Goal: Information Seeking & Learning: Find contact information

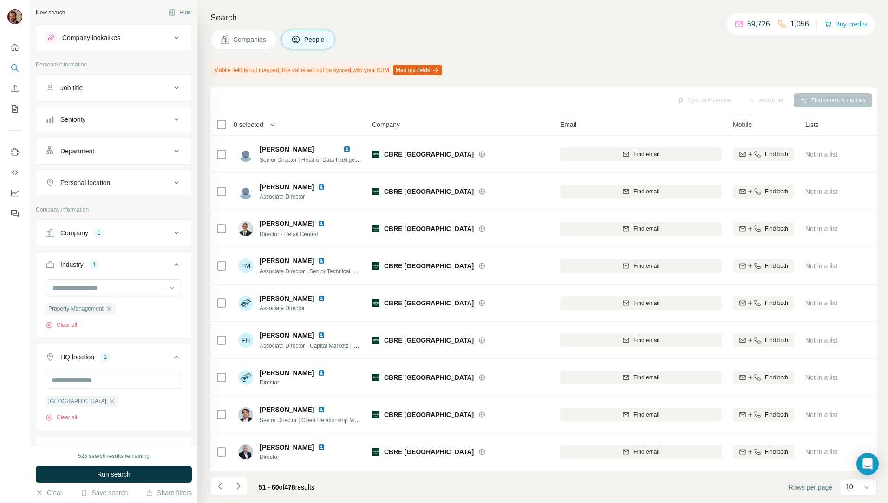
scroll to position [41, 0]
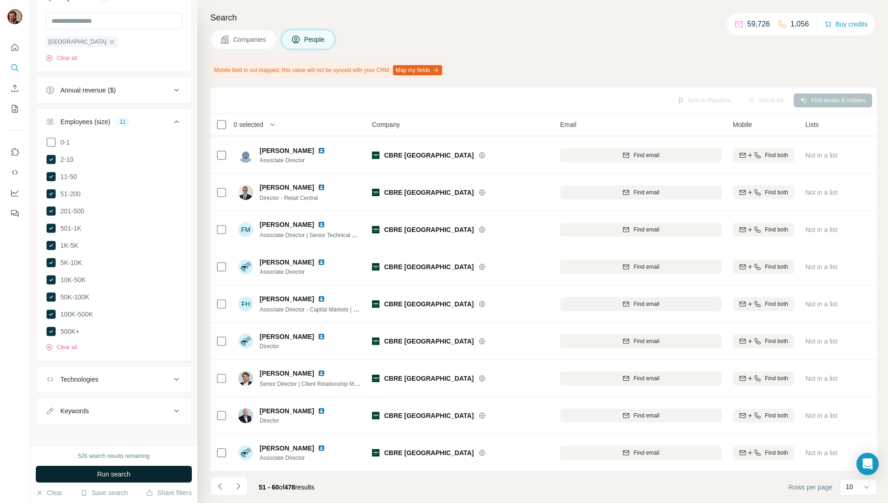
click at [161, 466] on button "Run search" at bounding box center [114, 474] width 156 height 17
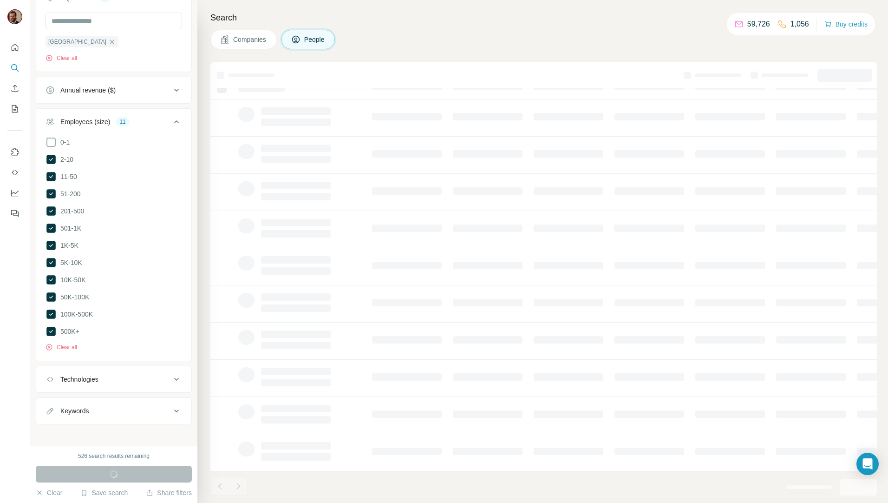
scroll to position [16, 0]
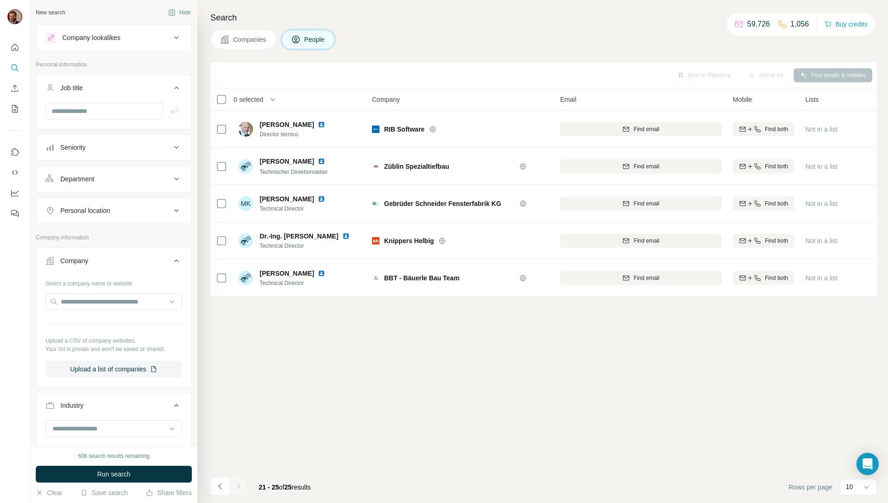
click at [551, 419] on div "Sync to Pipedrive Add to list Find emails & mobiles 0 selected People Company E…" at bounding box center [543, 282] width 667 height 440
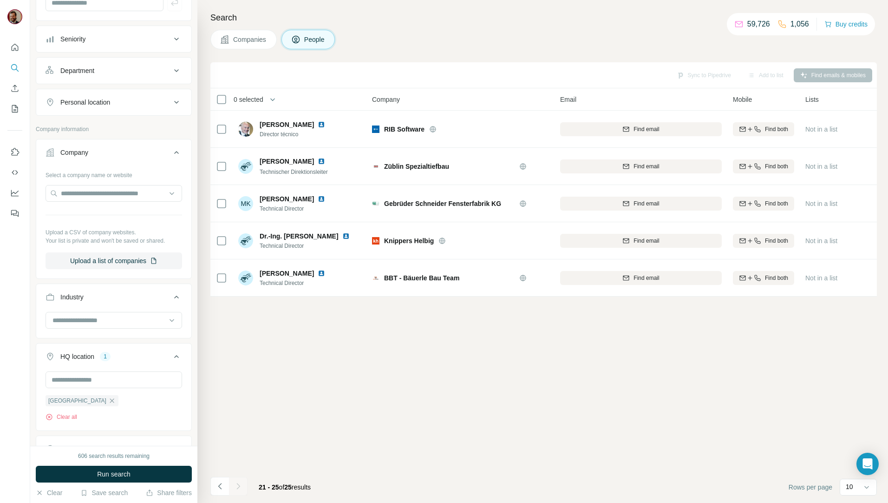
click at [259, 35] on span "Companies" at bounding box center [250, 39] width 34 height 9
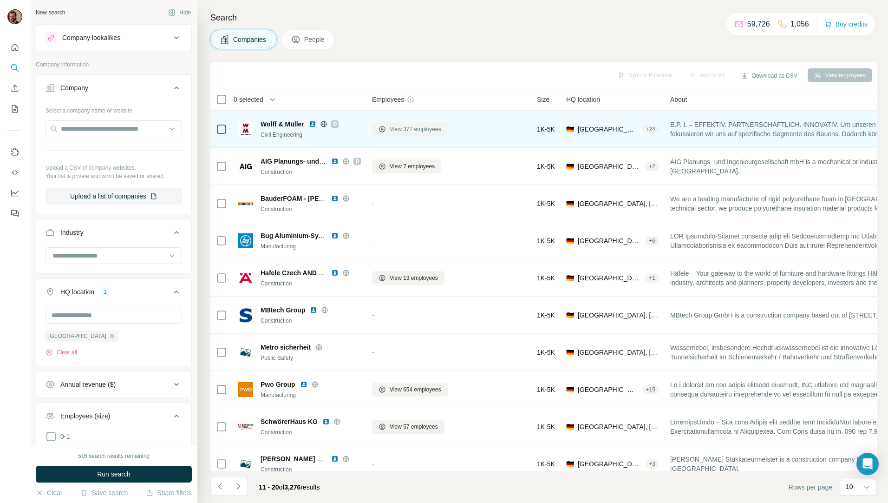
click at [430, 131] on span "View 377 employees" at bounding box center [416, 129] width 52 height 8
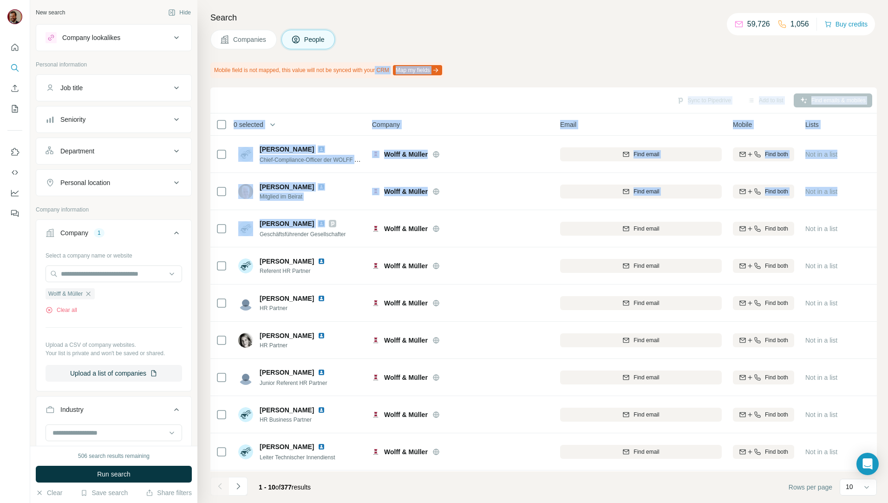
drag, startPoint x: 313, startPoint y: 182, endPoint x: 389, endPoint y: 65, distance: 139.4
click at [389, 65] on div "Search Companies People Mobile field is not mapped, this value will not be sync…" at bounding box center [542, 251] width 691 height 503
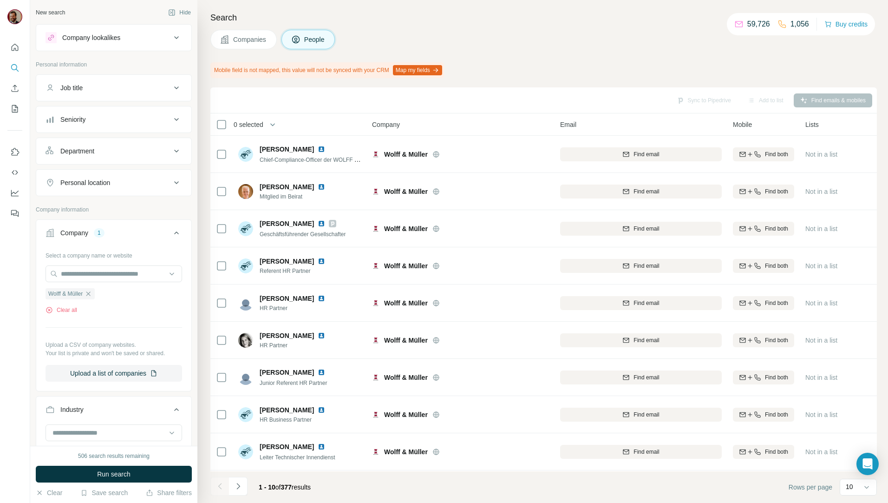
drag, startPoint x: 389, startPoint y: 65, endPoint x: 573, endPoint y: 54, distance: 184.3
click at [573, 54] on div "Search Companies People Mobile field is not mapped, this value will not be sync…" at bounding box center [542, 251] width 691 height 503
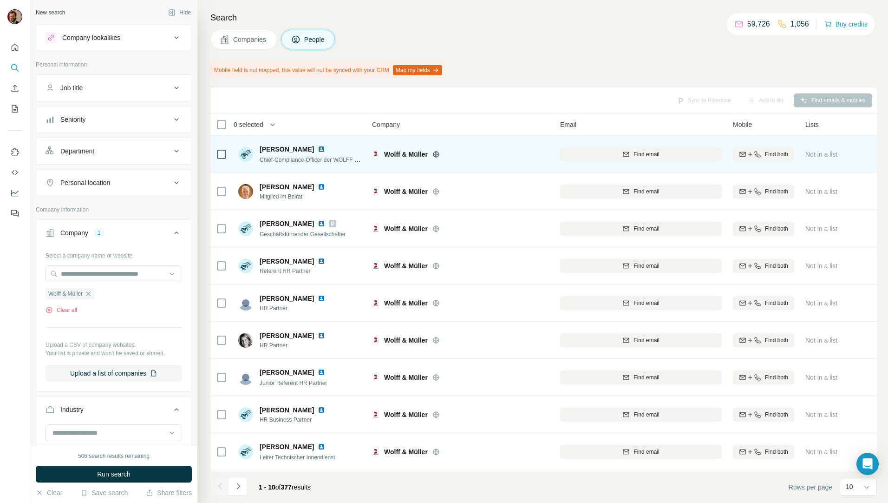
scroll to position [41, 0]
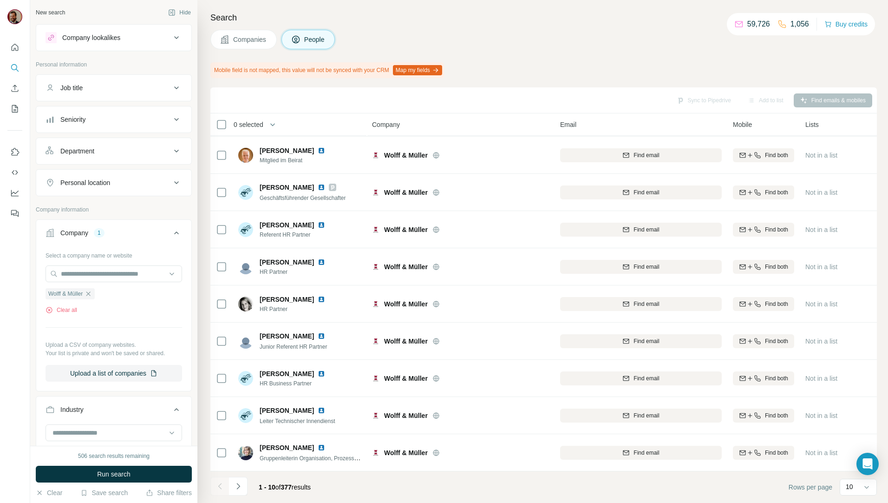
click at [255, 39] on span "Companies" at bounding box center [250, 39] width 34 height 9
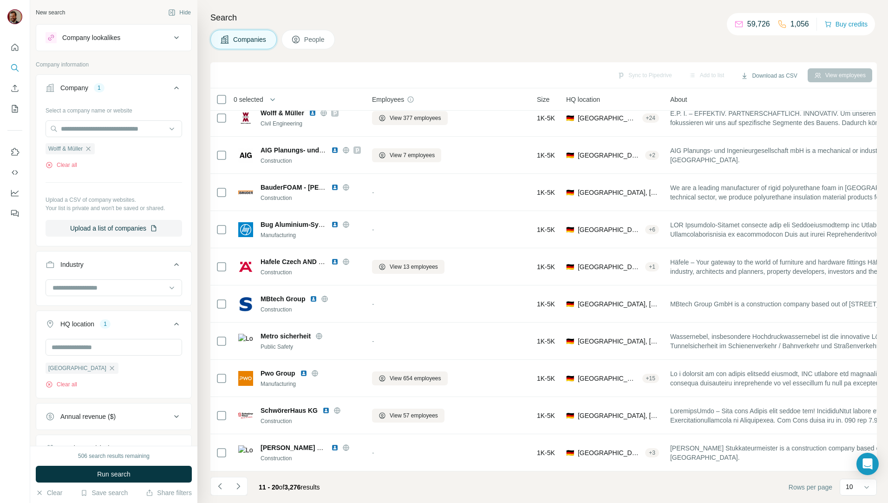
click at [239, 45] on button "Companies" at bounding box center [243, 40] width 66 height 20
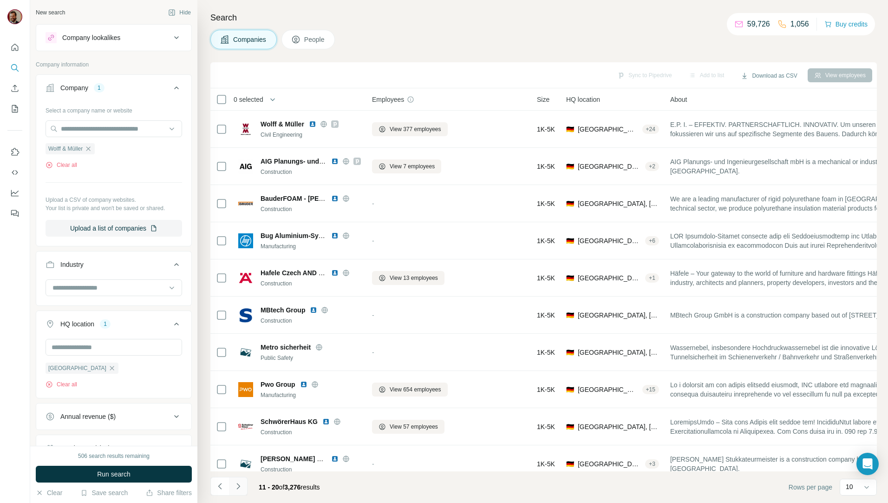
click at [236, 488] on icon "Navigate to next page" at bounding box center [238, 485] width 9 height 9
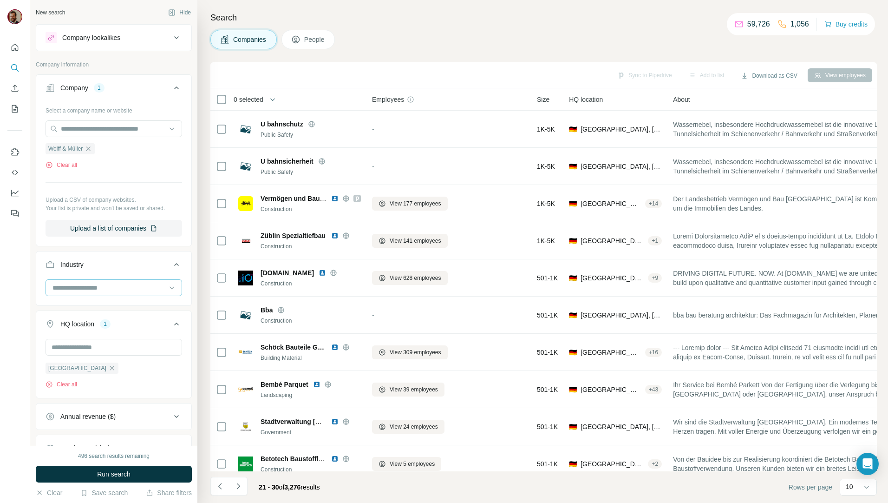
click at [144, 293] on div at bounding box center [109, 288] width 115 height 16
type input "*******"
click at [134, 355] on div "Property Management" at bounding box center [110, 358] width 114 height 9
click at [91, 152] on icon "button" at bounding box center [88, 148] width 7 height 7
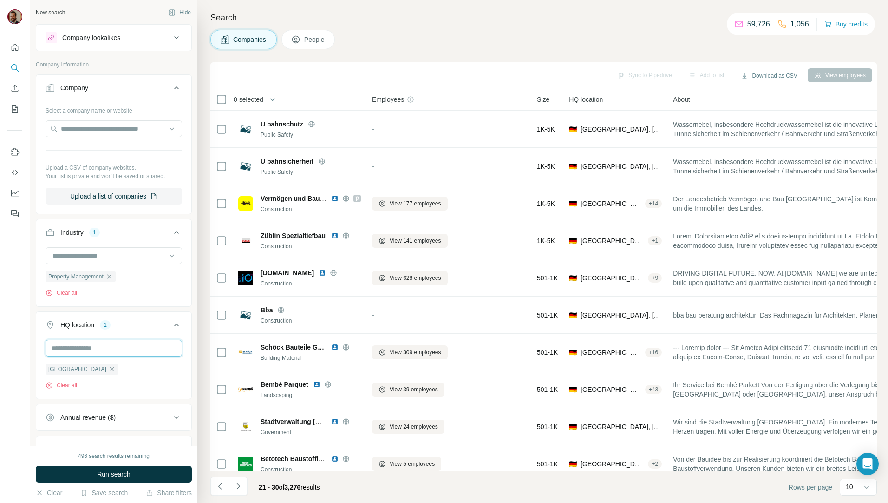
click at [133, 344] on input "text" at bounding box center [114, 348] width 137 height 17
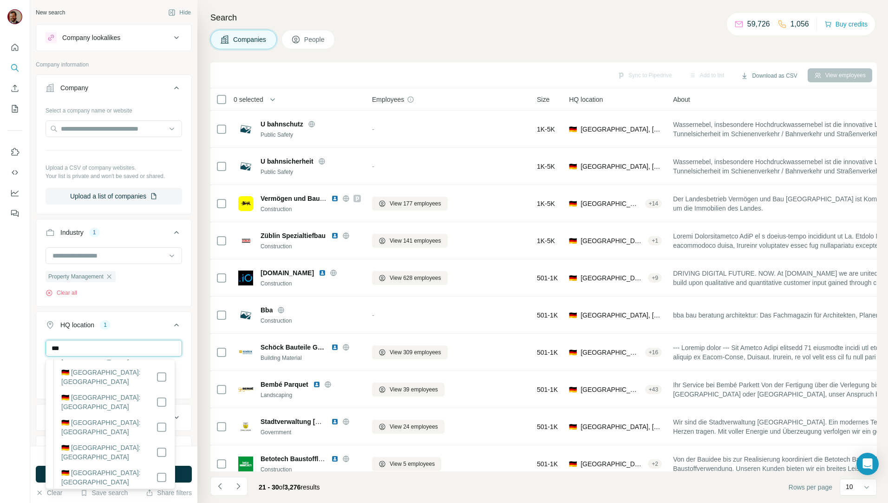
scroll to position [221, 0]
type input "*******"
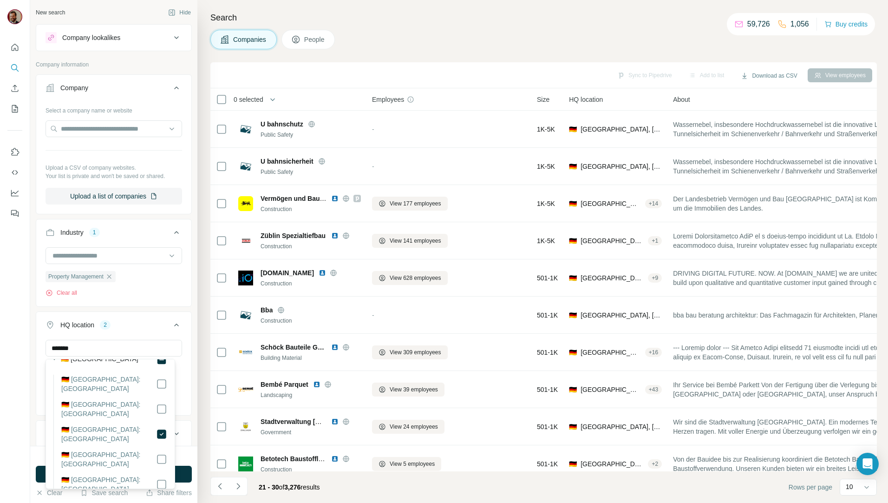
scroll to position [12, 0]
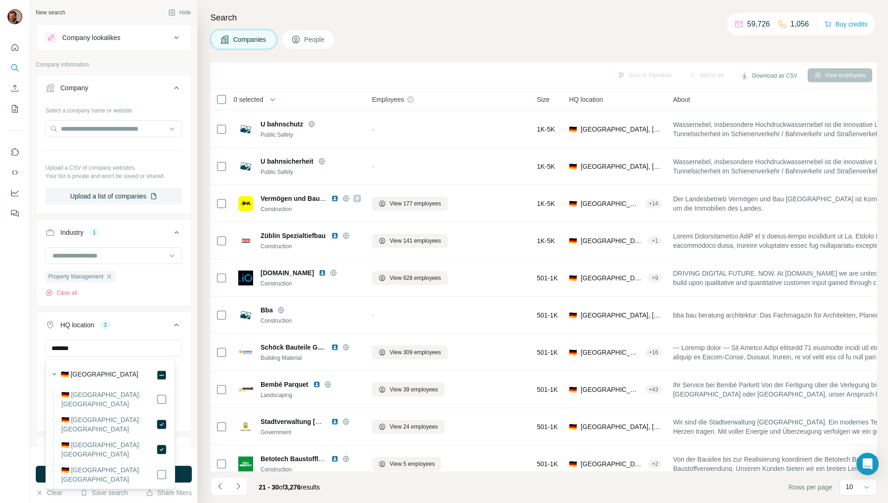
click at [14, 391] on div at bounding box center [15, 251] width 30 height 503
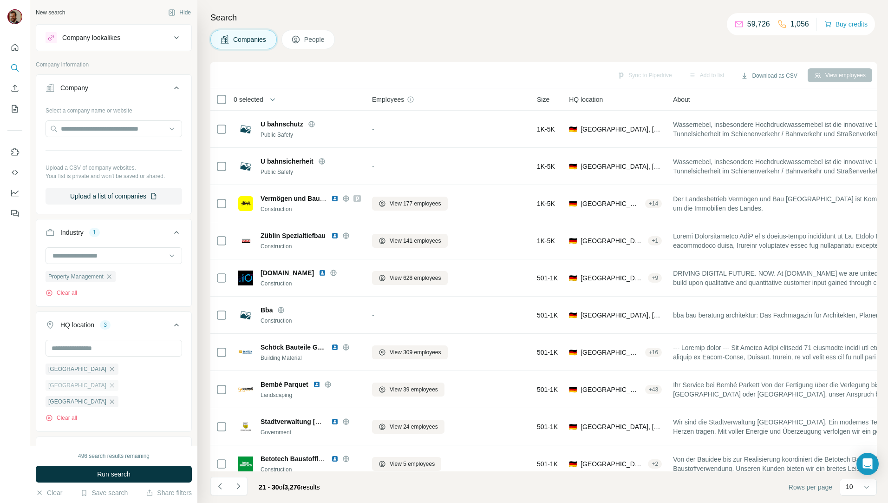
scroll to position [330, 0]
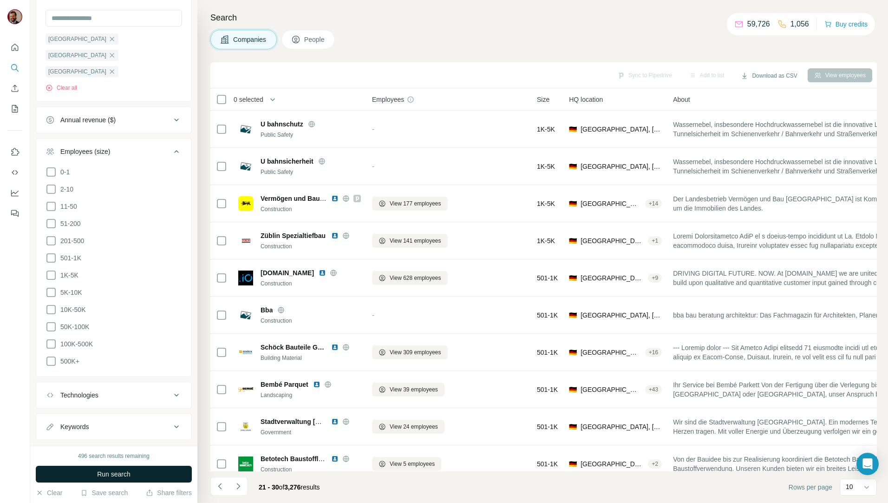
click at [99, 471] on span "Run search" at bounding box center [113, 473] width 33 height 9
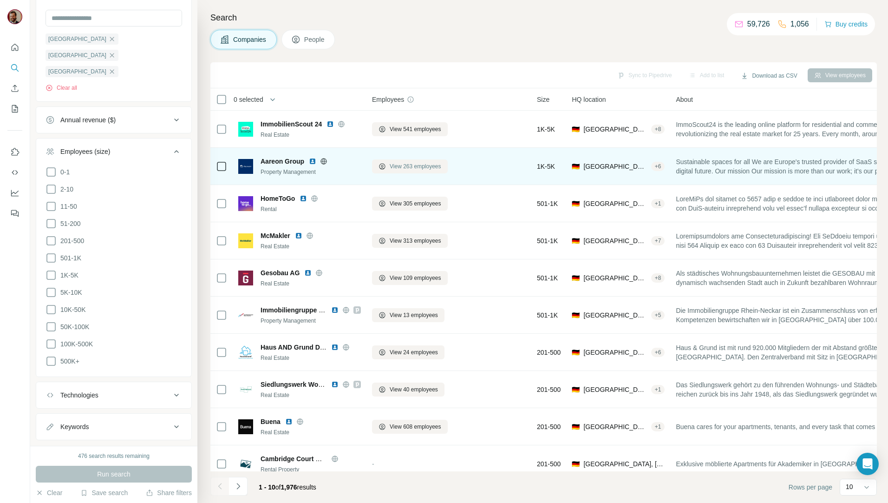
click at [393, 164] on span "View 263 employees" at bounding box center [416, 166] width 52 height 8
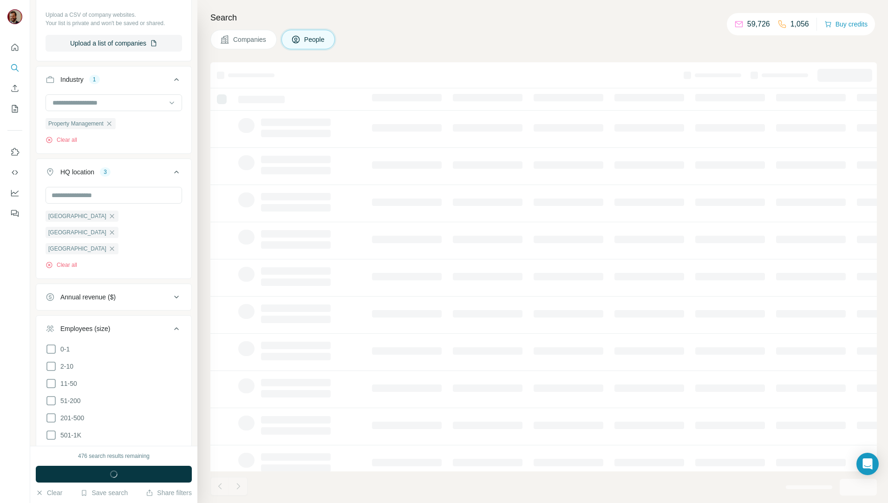
scroll to position [507, 0]
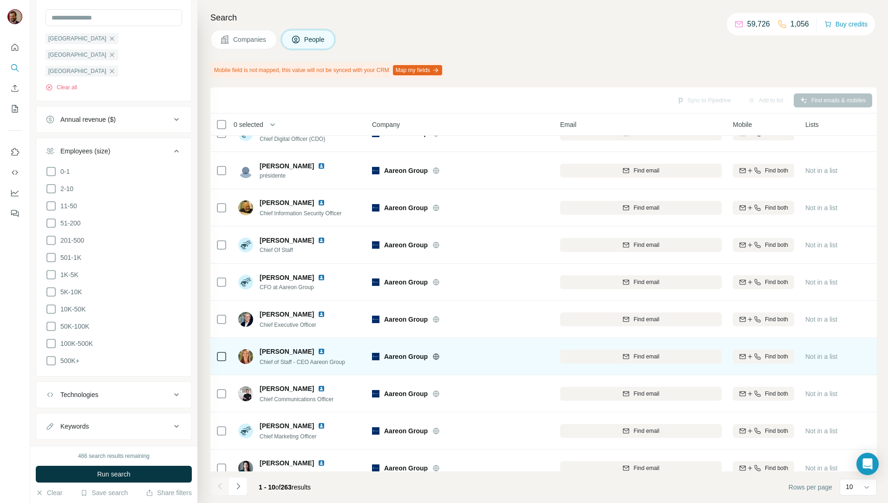
scroll to position [41, 0]
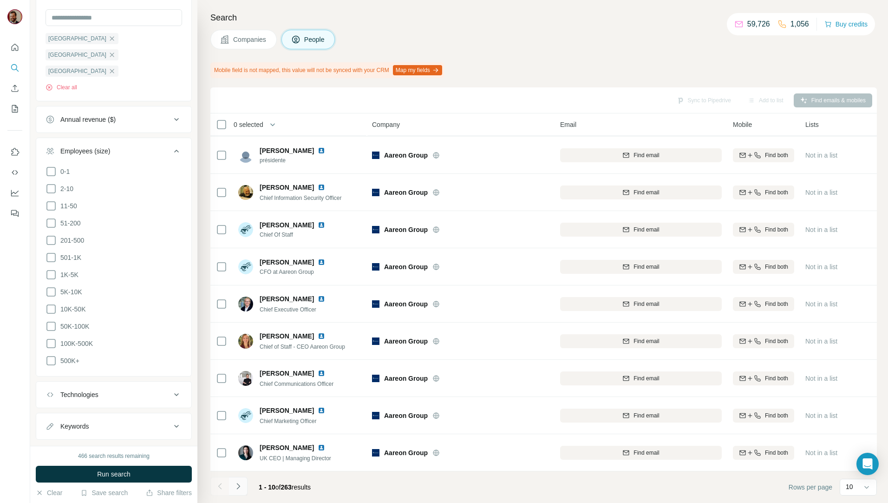
click at [231, 485] on button "Navigate to next page" at bounding box center [238, 486] width 19 height 19
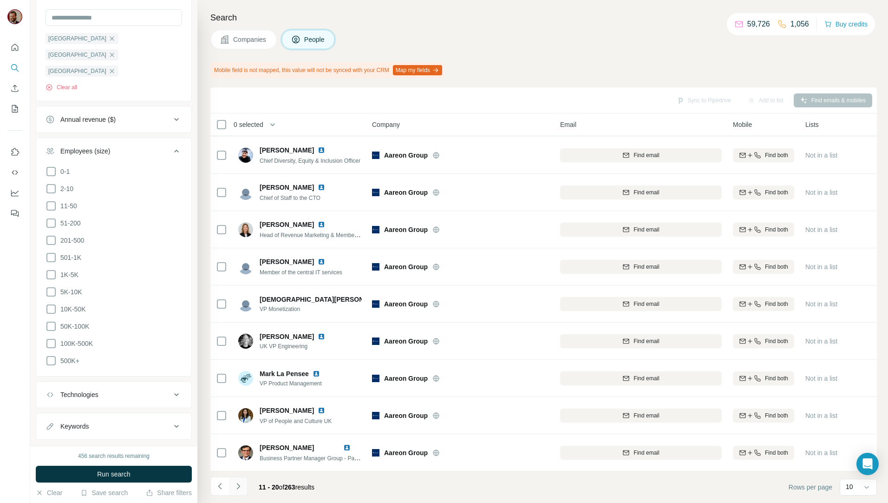
click at [231, 485] on button "Navigate to next page" at bounding box center [238, 486] width 19 height 19
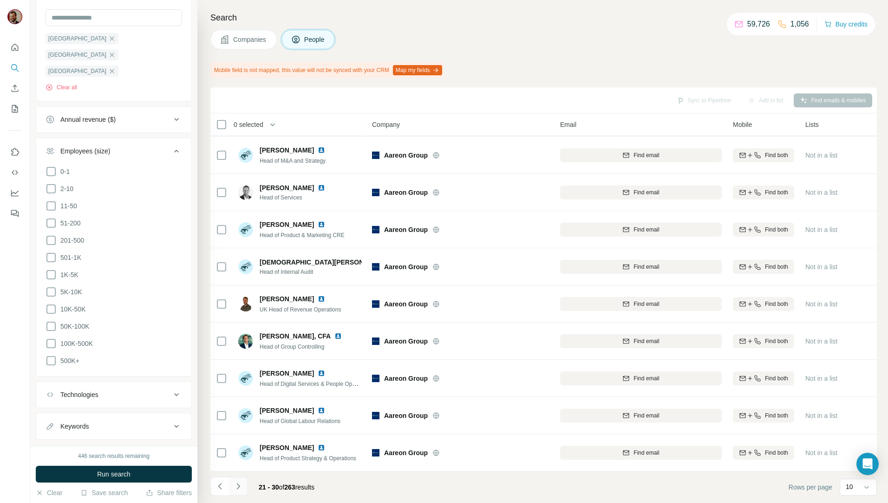
click at [245, 490] on button "Navigate to next page" at bounding box center [238, 486] width 19 height 19
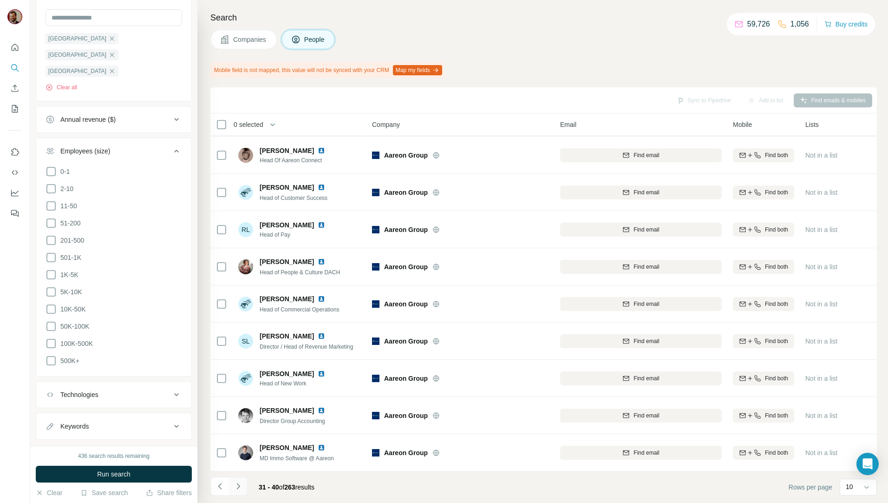
click at [244, 485] on button "Navigate to next page" at bounding box center [238, 486] width 19 height 19
click at [239, 482] on icon "Navigate to next page" at bounding box center [238, 485] width 9 height 9
click at [241, 485] on icon "Navigate to next page" at bounding box center [238, 485] width 9 height 9
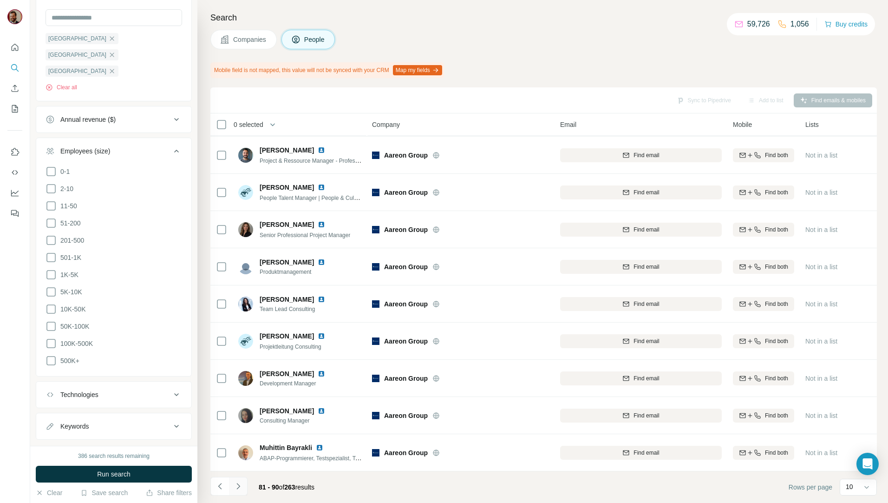
click at [241, 485] on icon "Navigate to next page" at bounding box center [238, 485] width 9 height 9
click at [242, 484] on icon "Navigate to next page" at bounding box center [238, 485] width 9 height 9
click at [239, 483] on icon "Navigate to next page" at bounding box center [238, 485] width 9 height 9
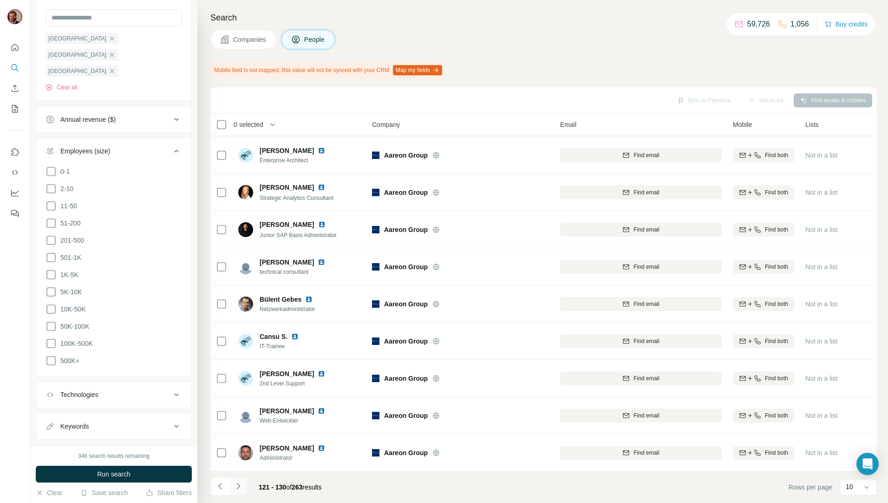
click at [238, 483] on icon "Navigate to next page" at bounding box center [238, 485] width 9 height 9
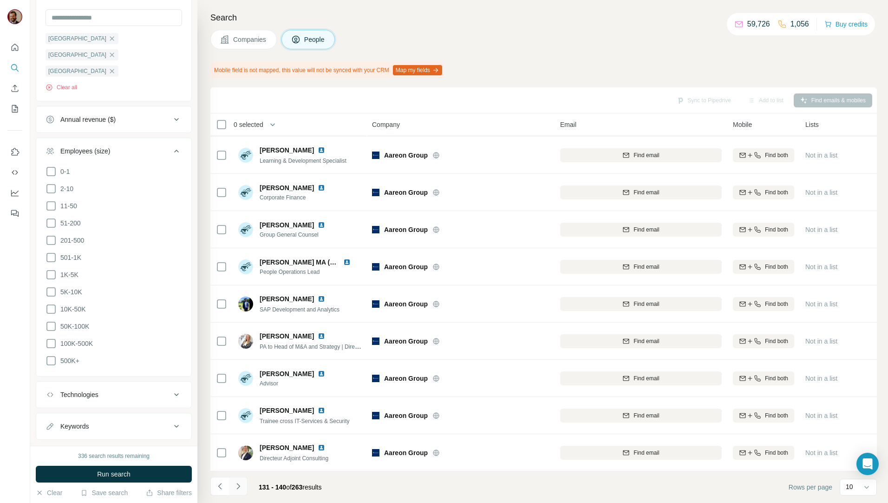
click at [238, 483] on icon "Navigate to next page" at bounding box center [238, 485] width 9 height 9
click at [235, 484] on icon "Navigate to next page" at bounding box center [238, 485] width 9 height 9
click at [236, 484] on icon "Navigate to next page" at bounding box center [238, 485] width 9 height 9
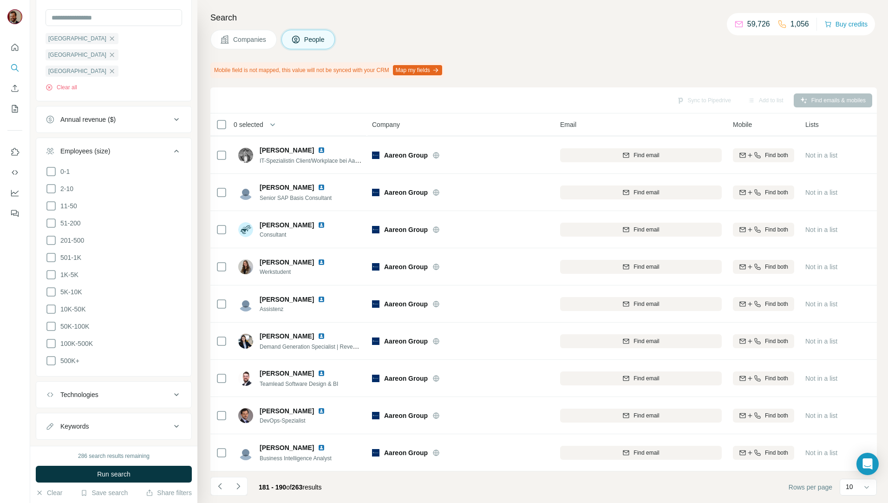
click at [236, 484] on icon "Navigate to next page" at bounding box center [238, 485] width 9 height 9
click at [235, 484] on icon "Navigate to next page" at bounding box center [238, 485] width 9 height 9
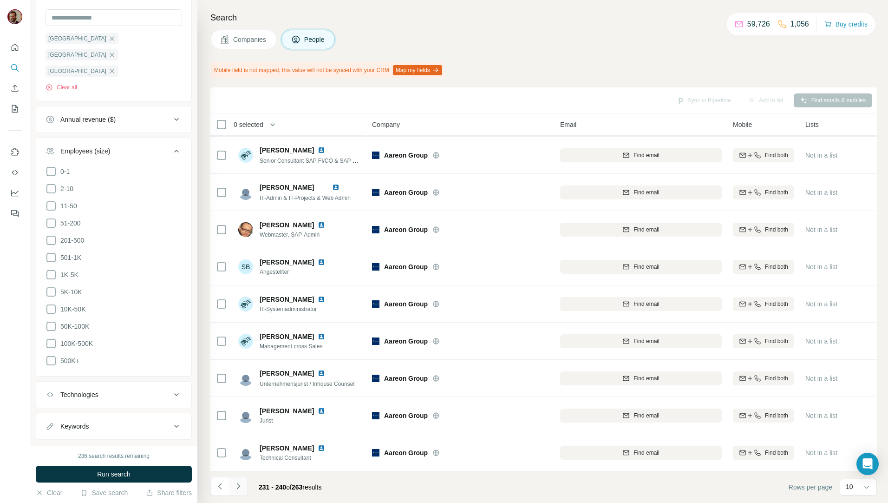
click at [235, 484] on icon "Navigate to next page" at bounding box center [238, 485] width 9 height 9
click at [243, 41] on span "Companies" at bounding box center [250, 39] width 34 height 9
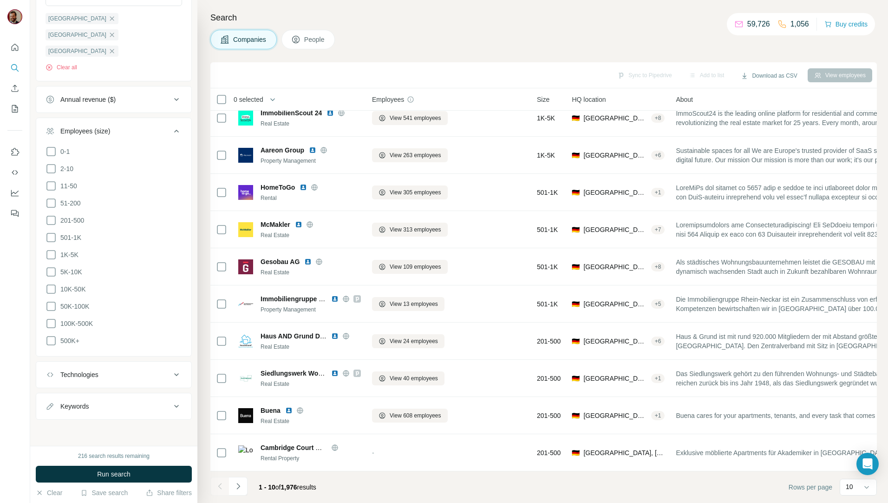
scroll to position [362, 0]
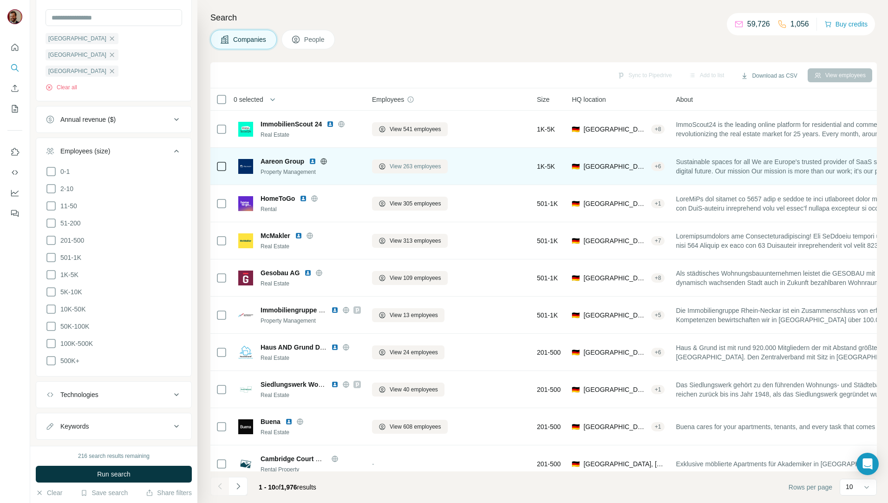
click at [406, 167] on span "View 263 employees" at bounding box center [416, 166] width 52 height 8
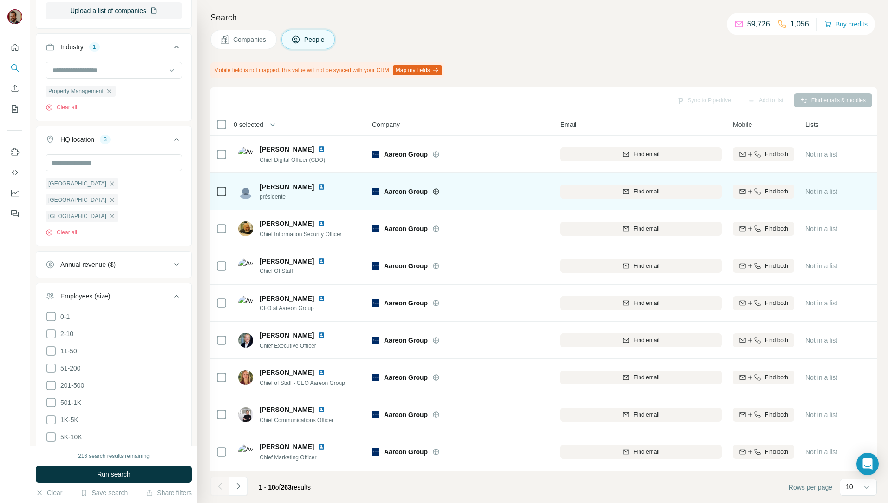
scroll to position [507, 0]
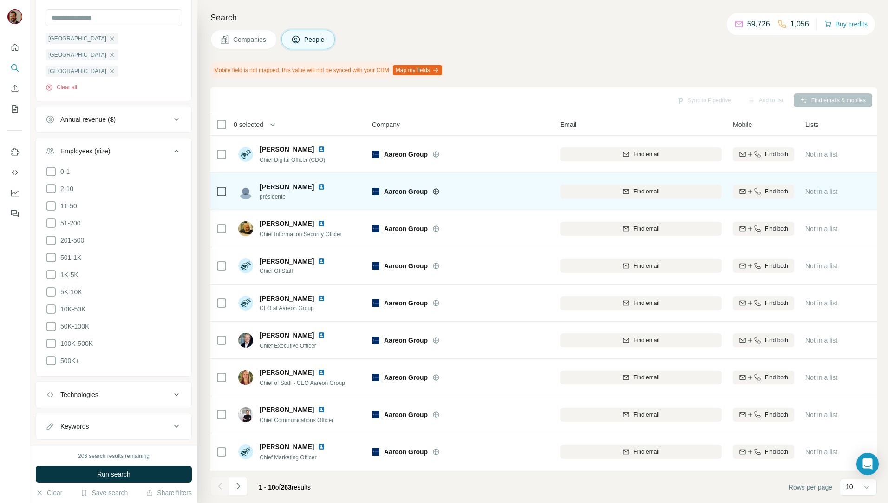
click at [226, 28] on div "Search Companies People Mobile field is not mapped, this value will not be sync…" at bounding box center [542, 251] width 691 height 503
click at [234, 40] on span "Companies" at bounding box center [250, 39] width 34 height 9
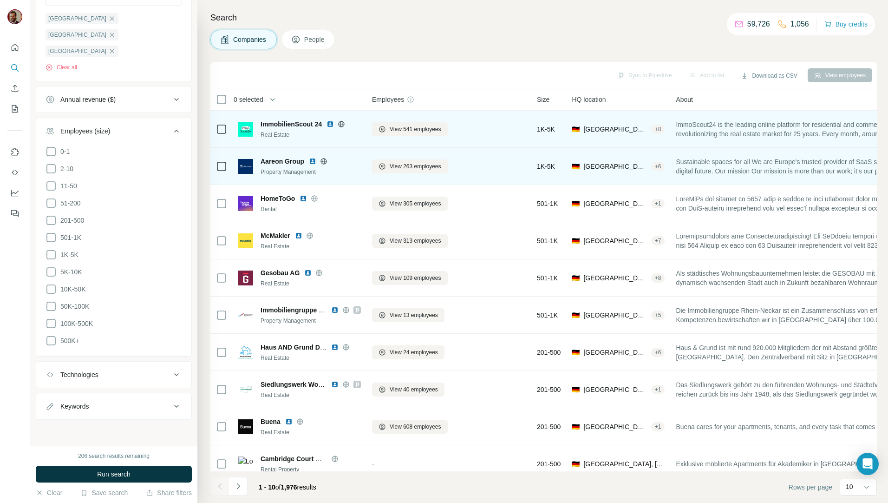
scroll to position [362, 0]
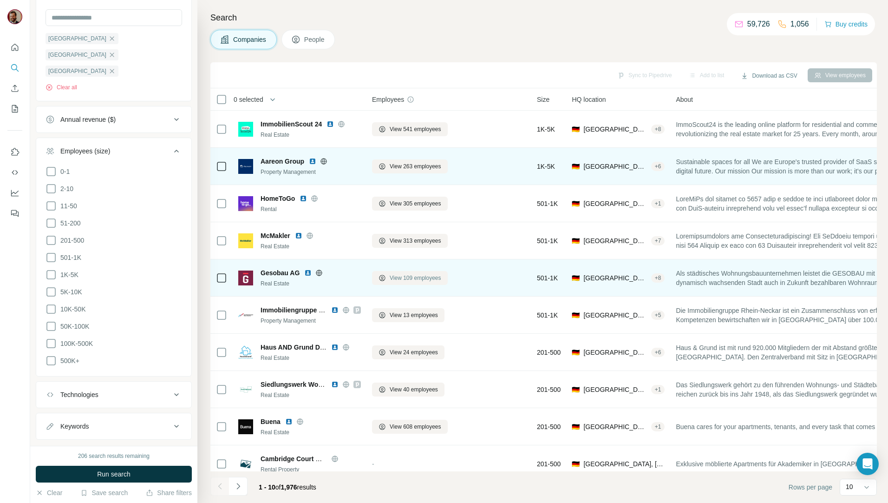
click at [399, 281] on span "View 109 employees" at bounding box center [416, 278] width 52 height 8
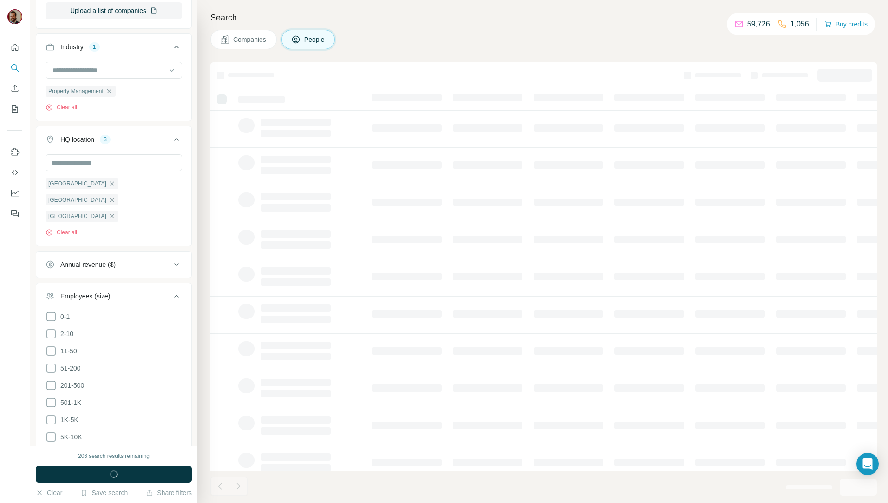
scroll to position [507, 0]
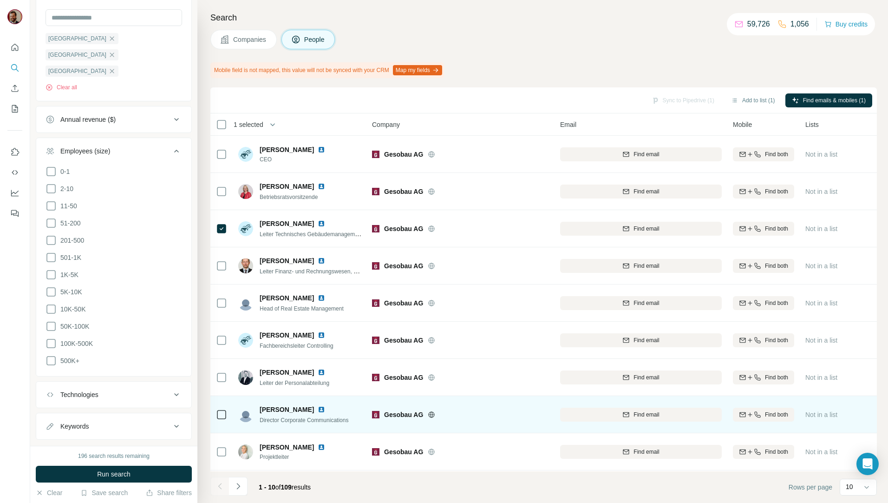
scroll to position [41, 0]
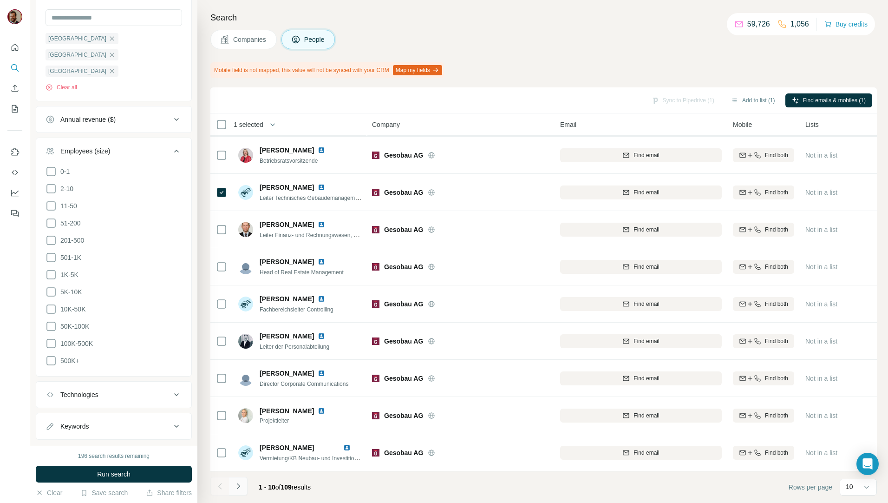
click at [240, 492] on button "Navigate to next page" at bounding box center [238, 486] width 19 height 19
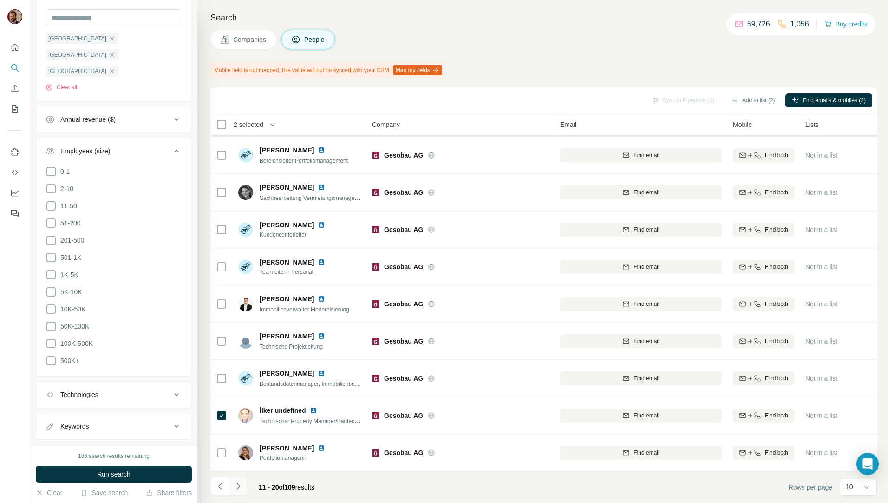
click at [242, 485] on icon "Navigate to next page" at bounding box center [238, 485] width 9 height 9
click at [244, 484] on button "Navigate to next page" at bounding box center [238, 486] width 19 height 19
click at [243, 484] on button "Navigate to next page" at bounding box center [238, 486] width 19 height 19
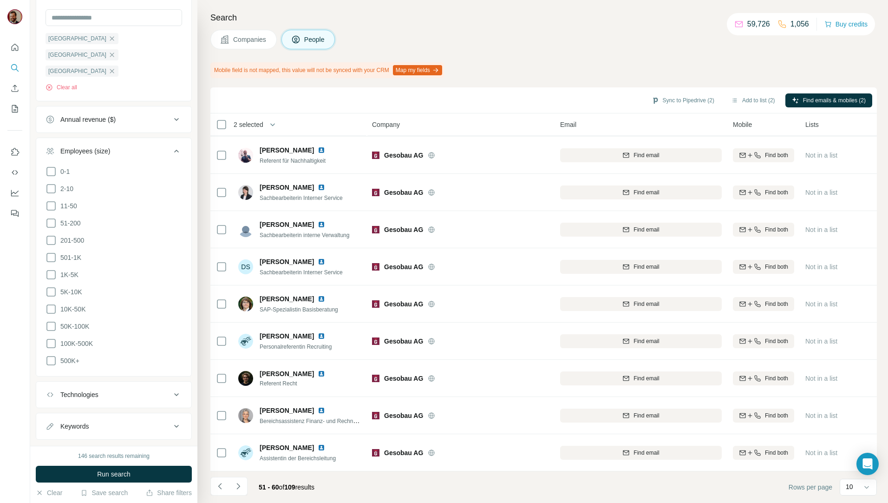
click at [237, 484] on icon "Navigate to next page" at bounding box center [238, 485] width 9 height 9
click at [236, 478] on button "Navigate to next page" at bounding box center [238, 486] width 19 height 19
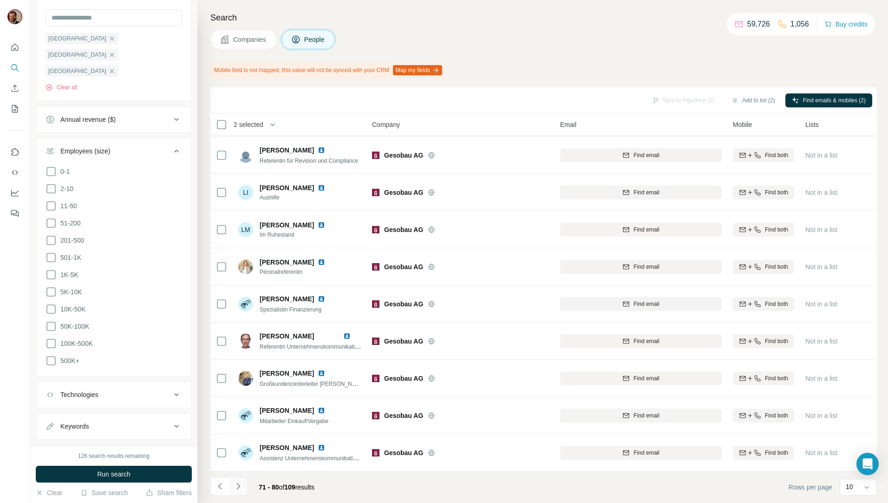
click at [238, 487] on icon "Navigate to next page" at bounding box center [238, 485] width 9 height 9
click at [223, 486] on icon "Navigate to previous page" at bounding box center [220, 485] width 9 height 9
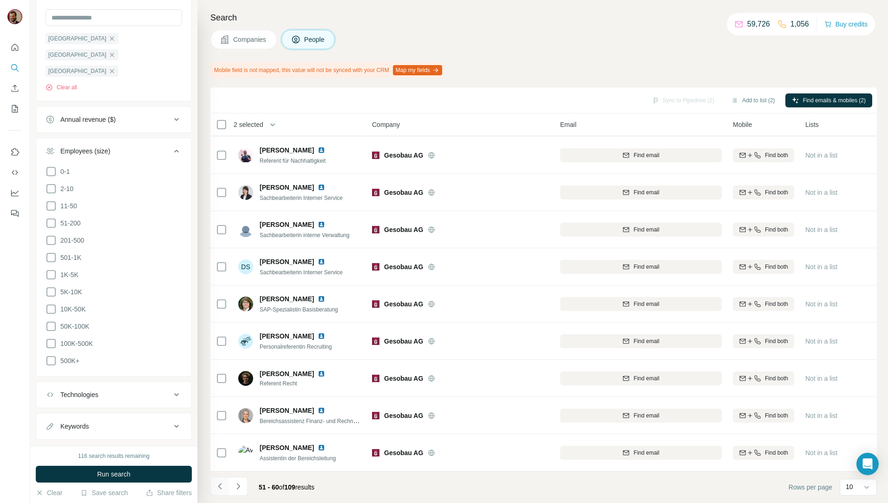
click at [223, 486] on icon "Navigate to previous page" at bounding box center [220, 485] width 9 height 9
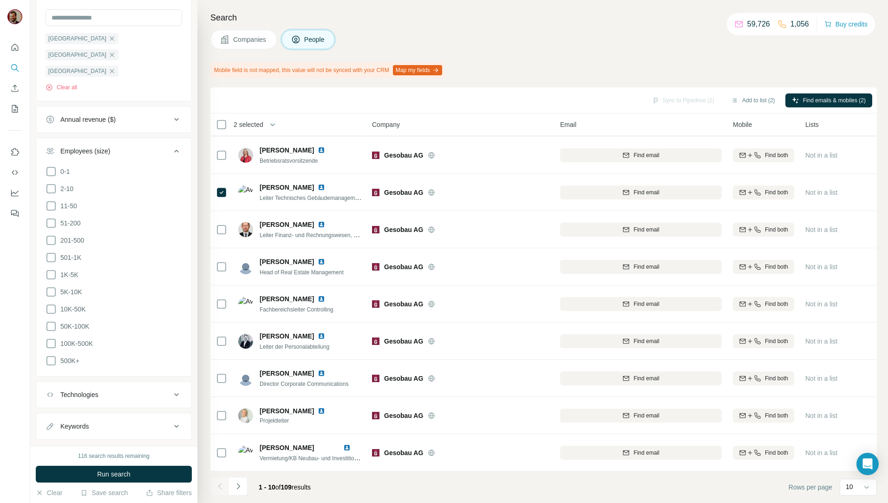
click at [223, 486] on div at bounding box center [219, 486] width 19 height 19
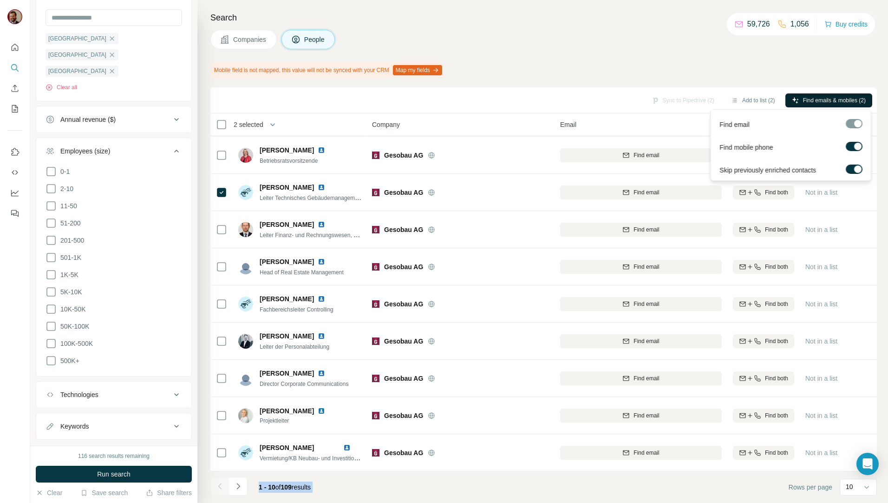
click at [803, 99] on span "Find emails & mobiles (2)" at bounding box center [834, 100] width 63 height 8
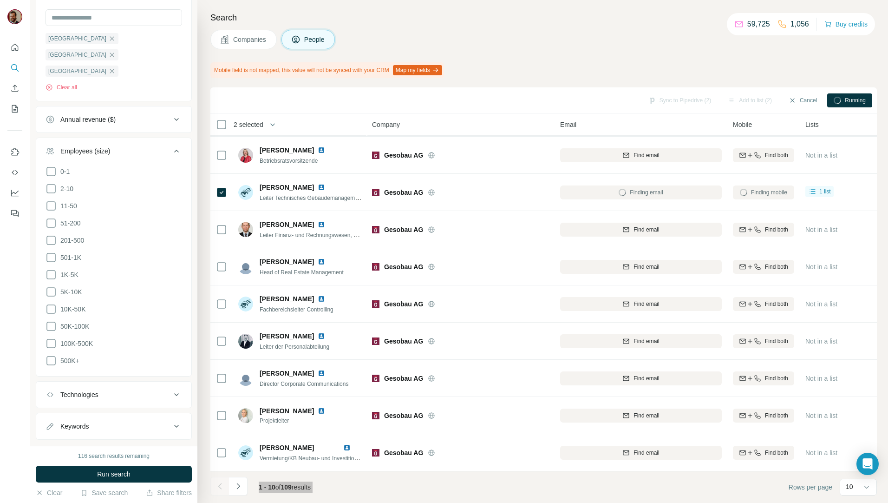
scroll to position [0, 0]
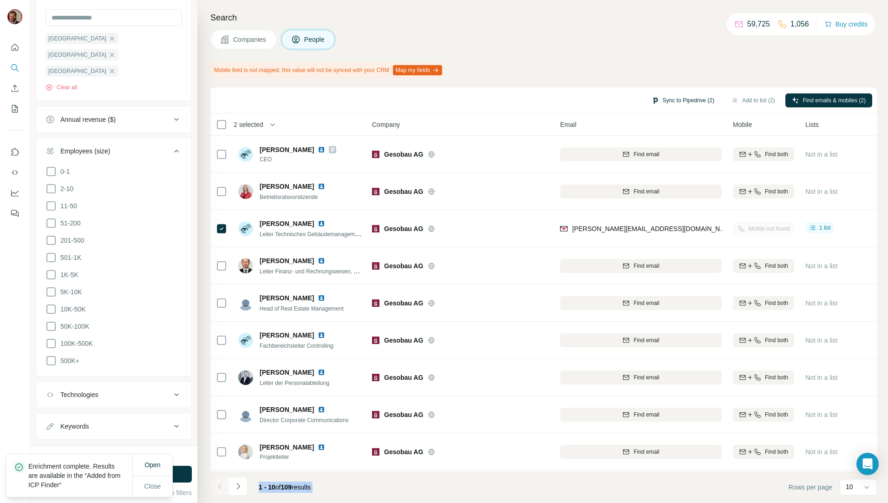
click at [676, 99] on button "Sync to Pipedrive (2)" at bounding box center [683, 100] width 76 height 14
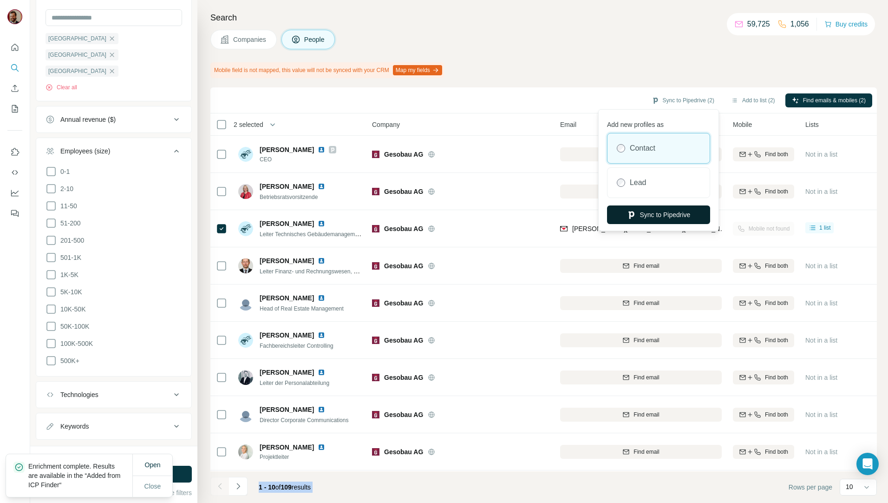
click at [663, 212] on button "Sync to Pipedrive" at bounding box center [658, 214] width 103 height 19
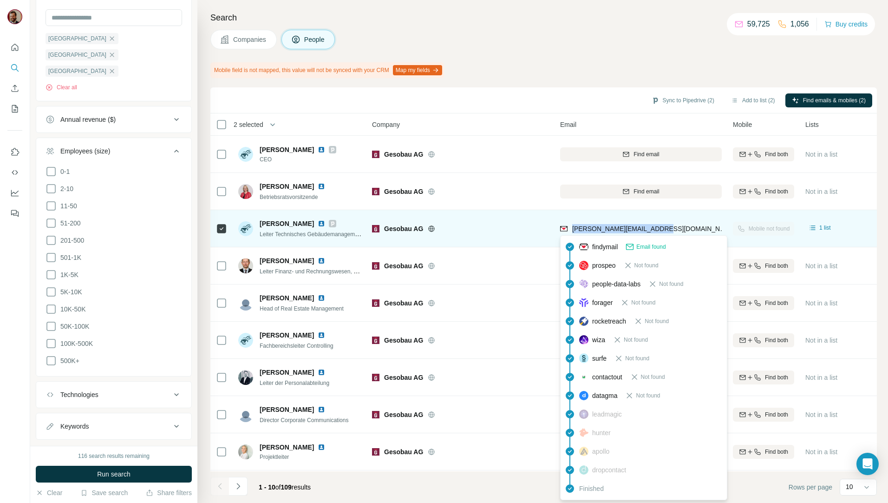
drag, startPoint x: 661, startPoint y: 230, endPoint x: 573, endPoint y: 231, distance: 87.4
click at [573, 231] on div "[PERSON_NAME][EMAIL_ADDRESS][DOMAIN_NAME]" at bounding box center [641, 229] width 162 height 26
copy span "[PERSON_NAME][EMAIL_ADDRESS][DOMAIN_NAME]"
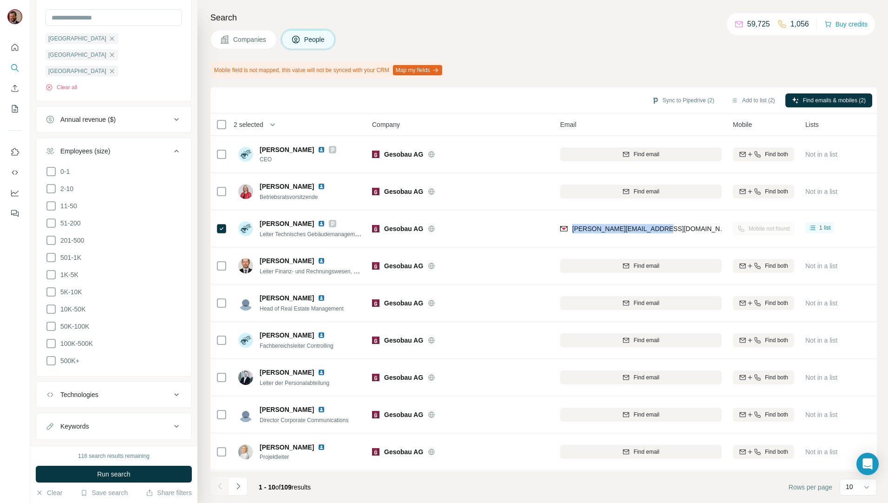
click at [259, 39] on span "Companies" at bounding box center [250, 39] width 34 height 9
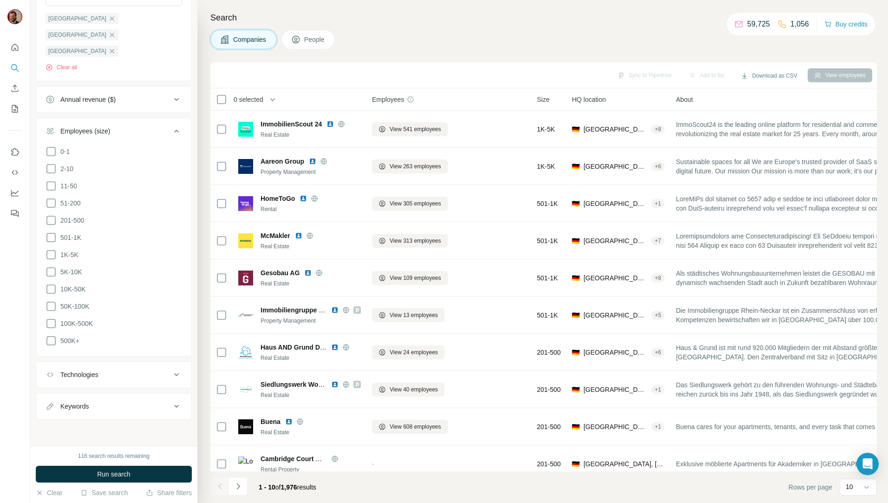
scroll to position [362, 0]
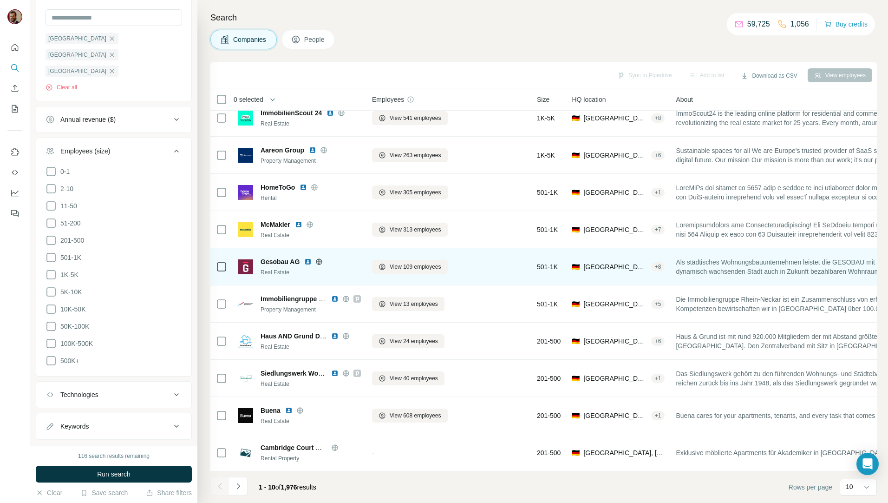
scroll to position [16, 0]
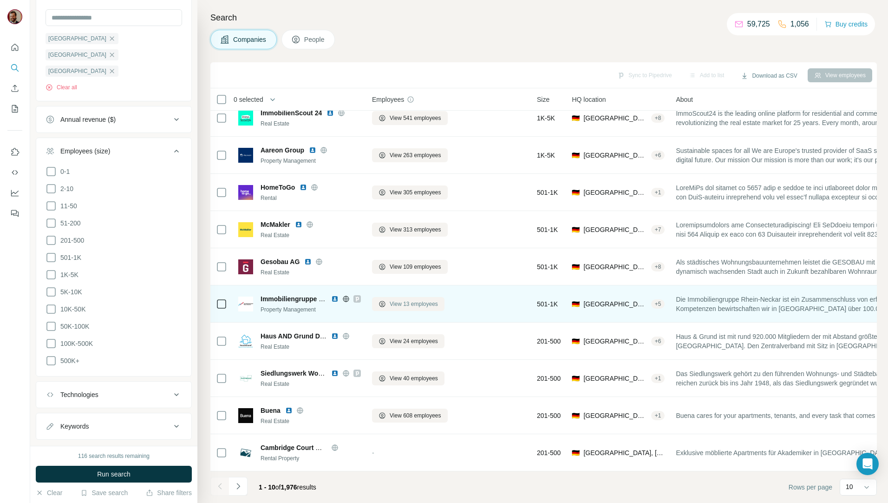
click at [426, 300] on span "View 13 employees" at bounding box center [414, 304] width 48 height 8
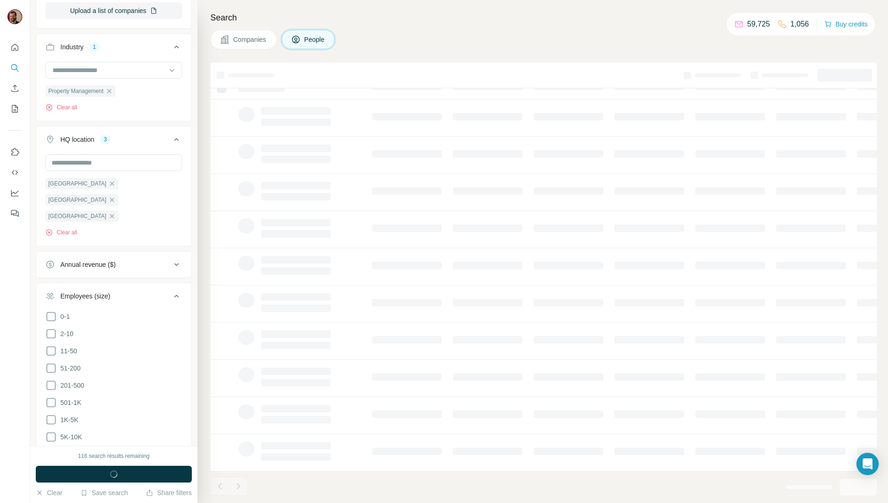
scroll to position [507, 0]
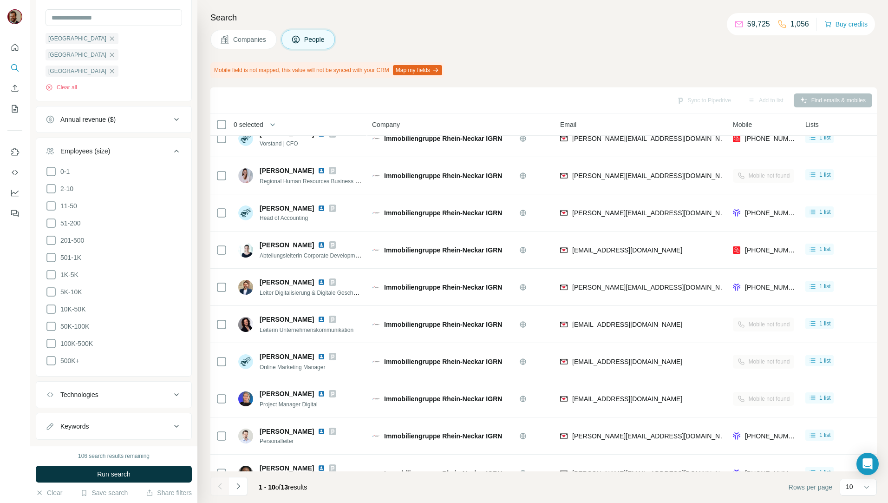
click at [257, 41] on span "Companies" at bounding box center [250, 39] width 34 height 9
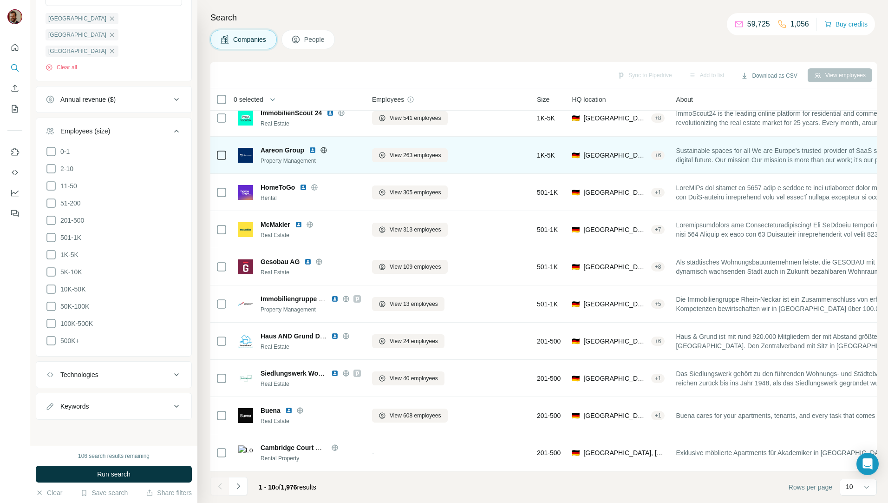
scroll to position [362, 0]
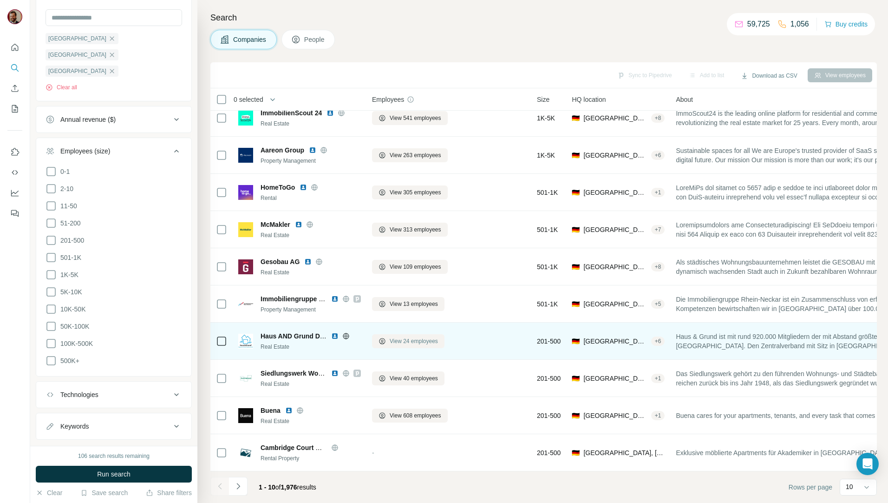
click at [399, 340] on span "View 24 employees" at bounding box center [414, 341] width 48 height 8
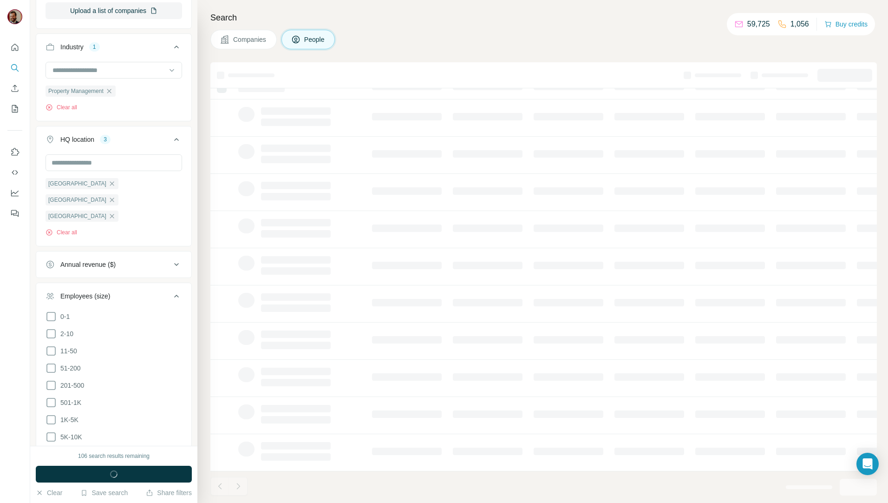
scroll to position [507, 0]
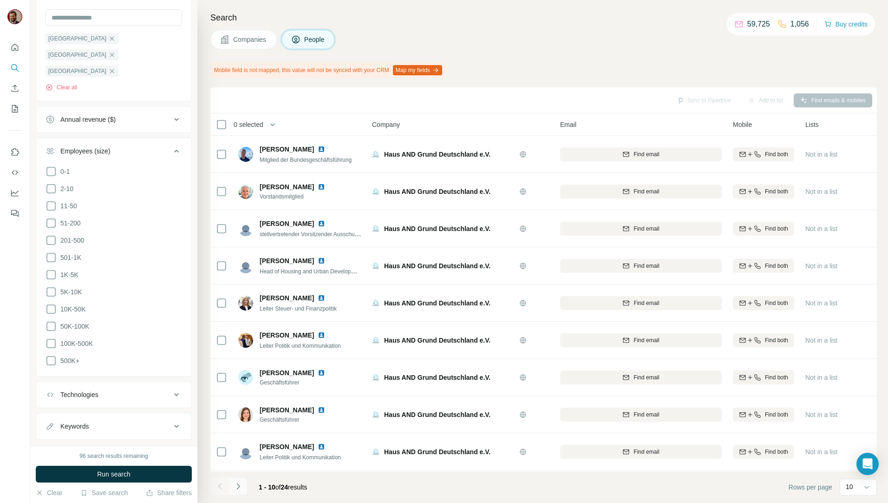
click at [238, 483] on icon "Navigate to next page" at bounding box center [238, 485] width 9 height 9
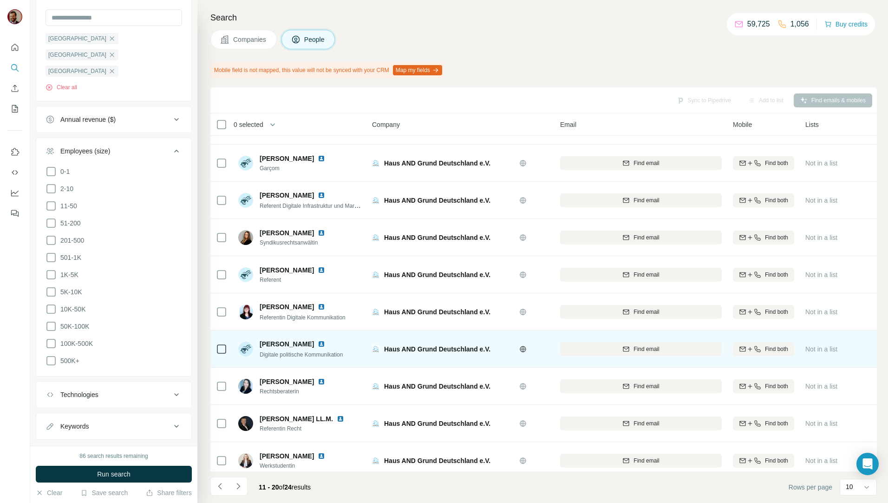
scroll to position [41, 0]
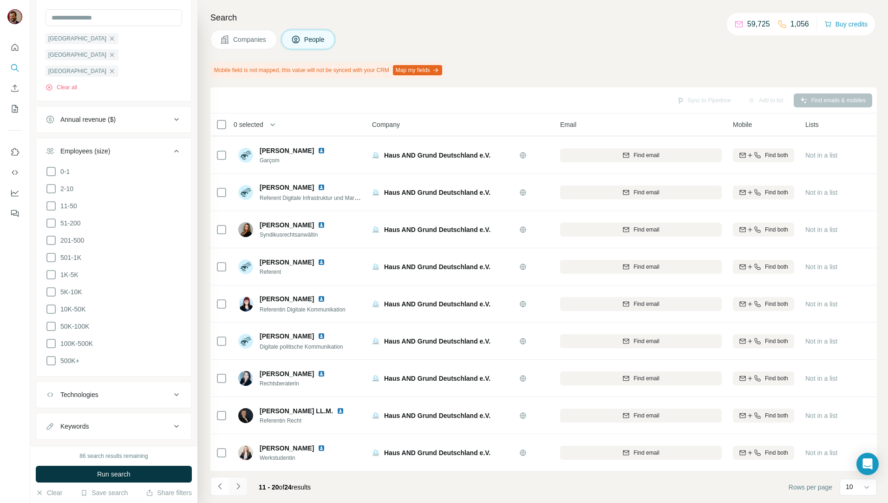
click at [237, 486] on icon "Navigate to next page" at bounding box center [238, 485] width 9 height 9
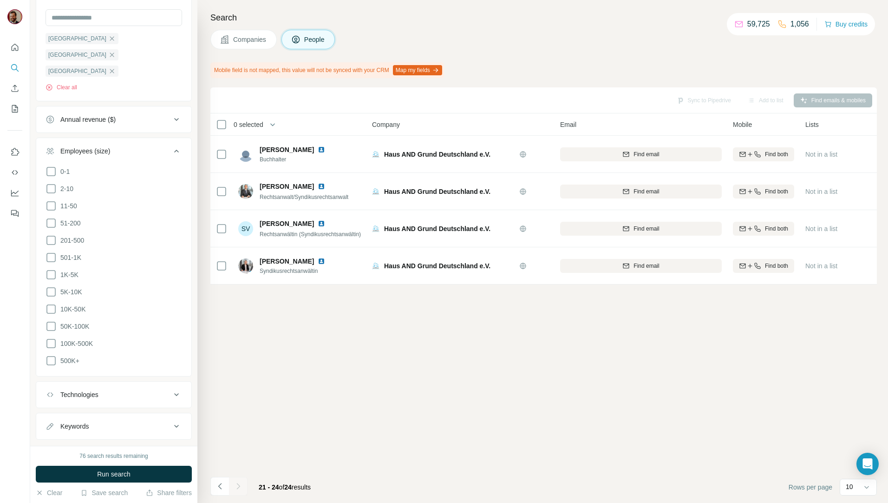
scroll to position [0, 0]
click at [242, 38] on span "Companies" at bounding box center [250, 39] width 34 height 9
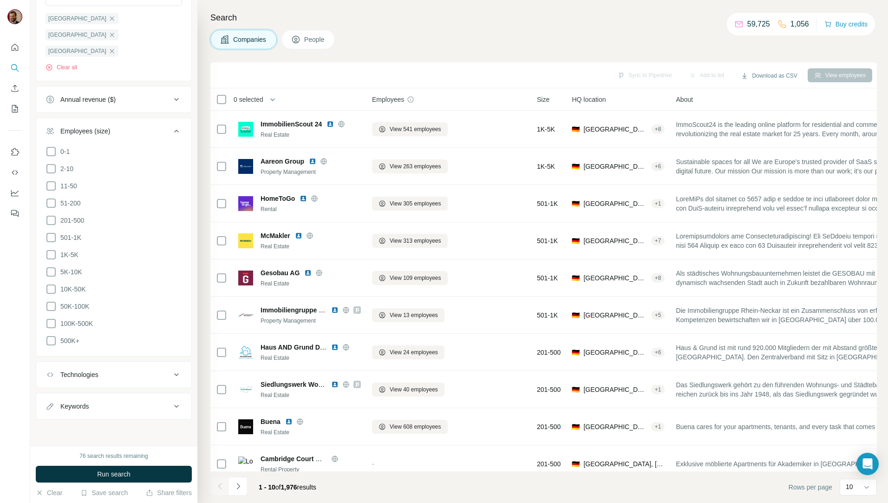
scroll to position [362, 0]
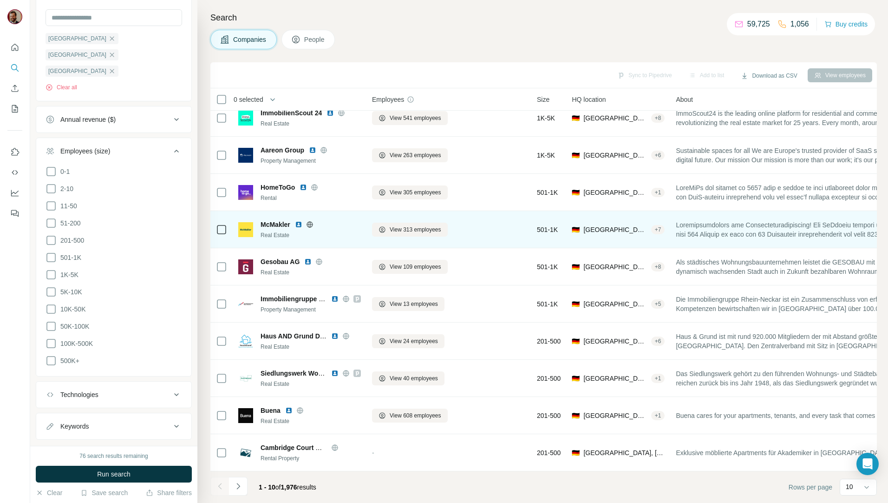
scroll to position [16, 0]
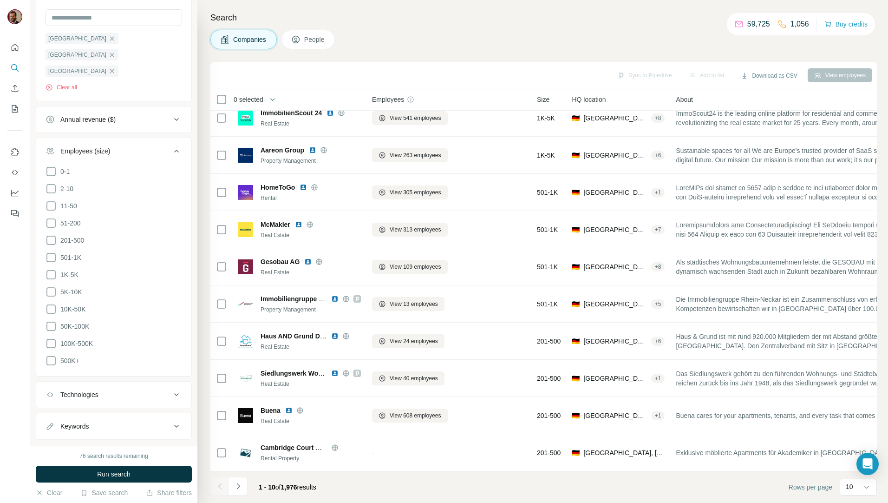
click at [244, 48] on button "Companies" at bounding box center [243, 40] width 66 height 20
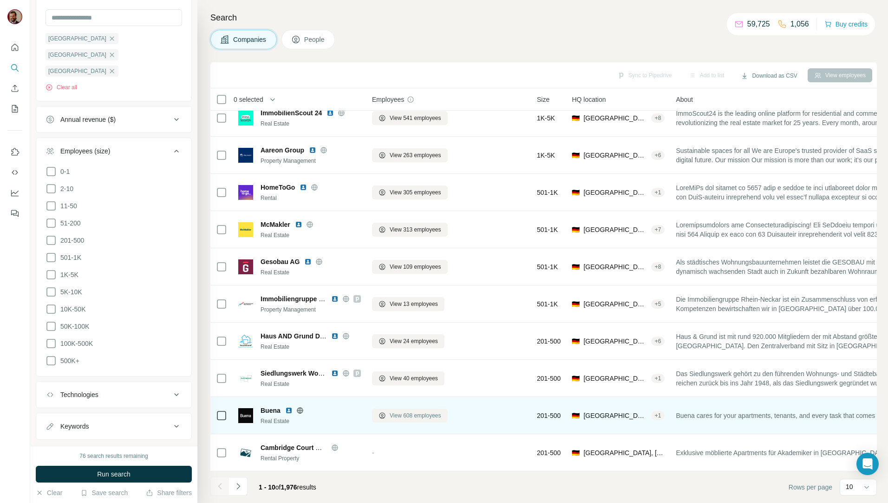
click at [400, 411] on span "View 608 employees" at bounding box center [416, 415] width 52 height 8
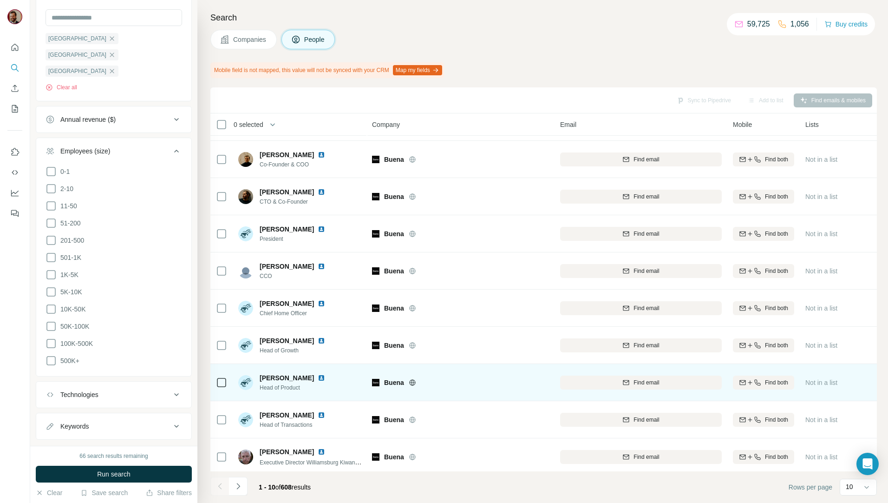
scroll to position [41, 0]
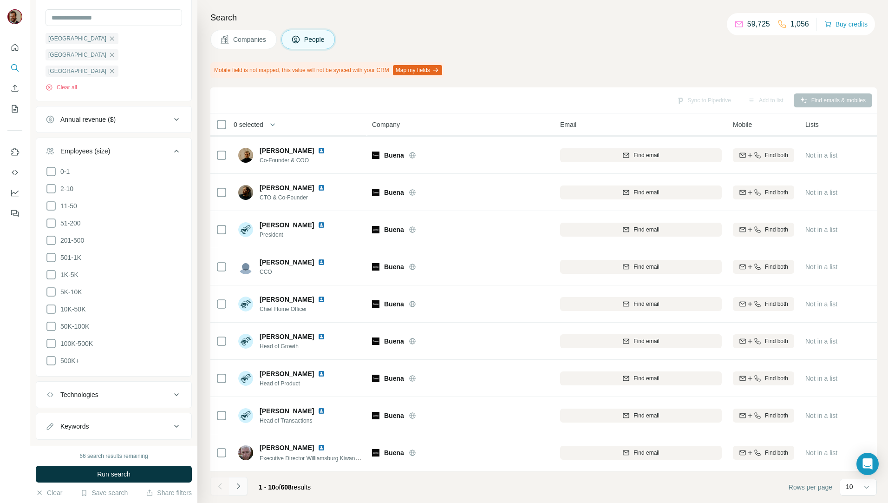
click at [244, 485] on button "Navigate to next page" at bounding box center [238, 486] width 19 height 19
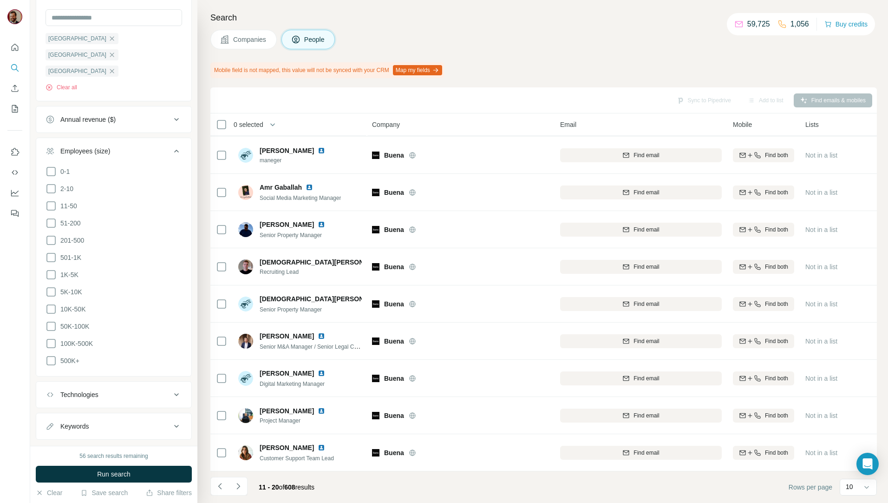
click at [243, 485] on button "Navigate to next page" at bounding box center [238, 486] width 19 height 19
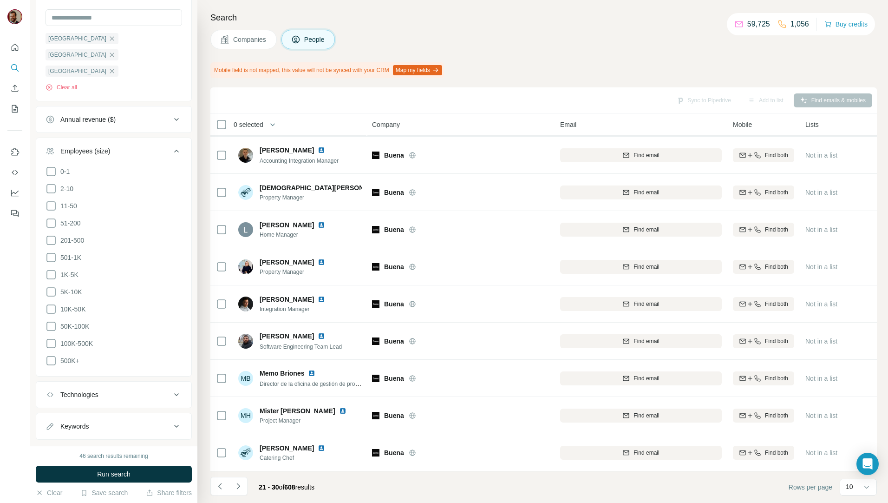
click at [243, 485] on button "Navigate to next page" at bounding box center [238, 486] width 19 height 19
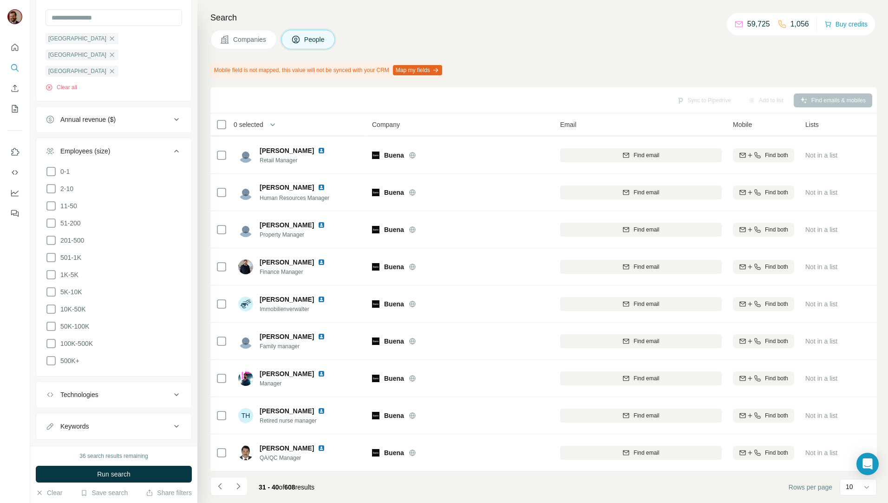
click at [243, 485] on button "Navigate to next page" at bounding box center [238, 486] width 19 height 19
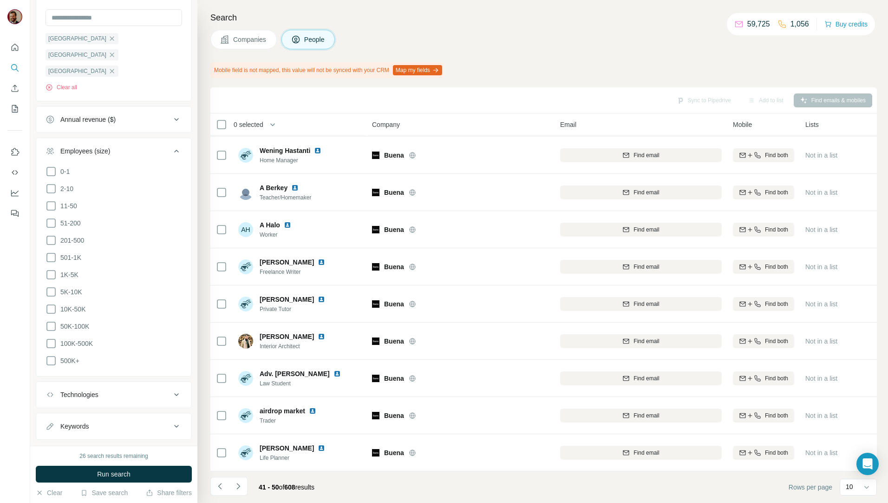
click at [243, 485] on button "Navigate to next page" at bounding box center [238, 486] width 19 height 19
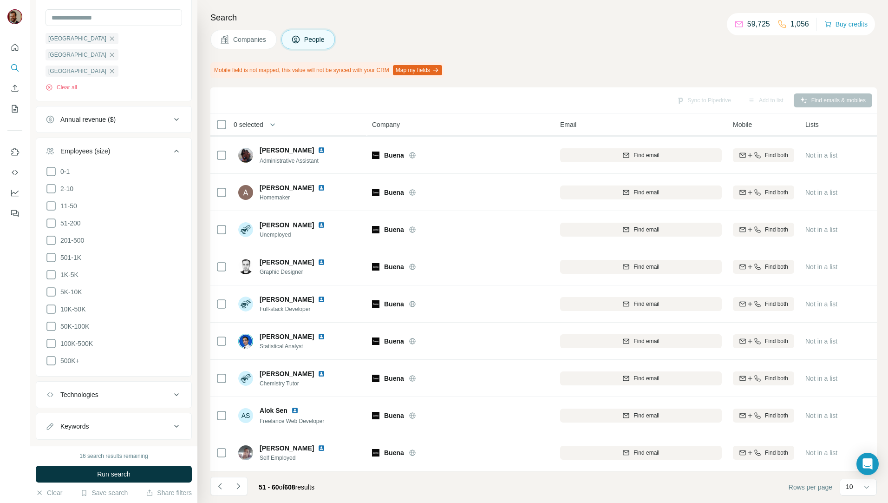
click at [243, 485] on button "Navigate to next page" at bounding box center [238, 486] width 19 height 19
click at [263, 49] on button "Companies" at bounding box center [243, 40] width 66 height 20
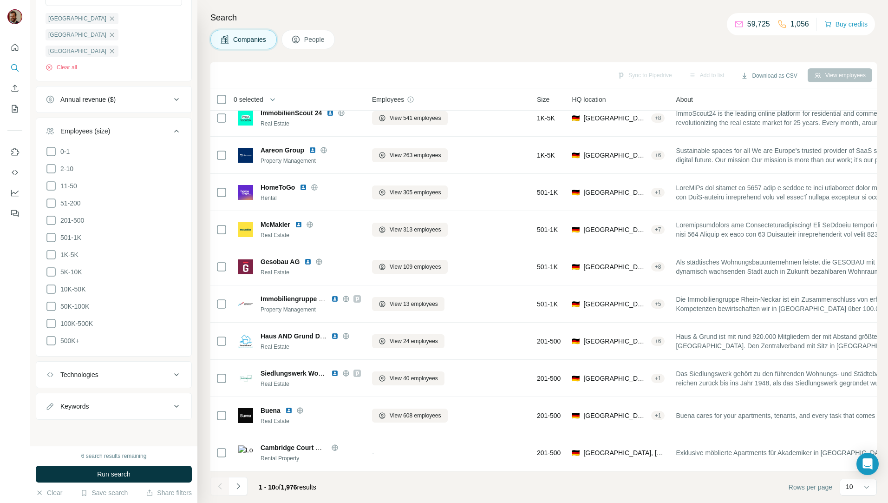
scroll to position [16, 0]
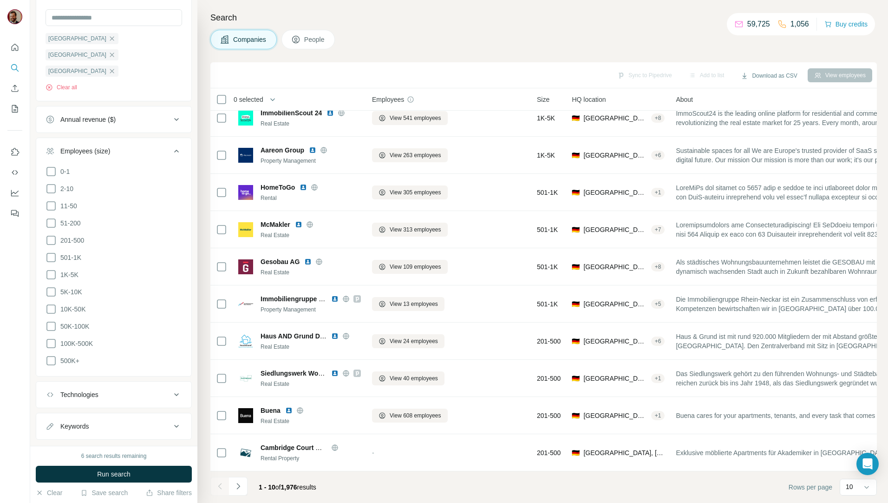
click at [263, 36] on span "Companies" at bounding box center [250, 39] width 34 height 9
click at [242, 485] on icon "Navigate to next page" at bounding box center [238, 485] width 9 height 9
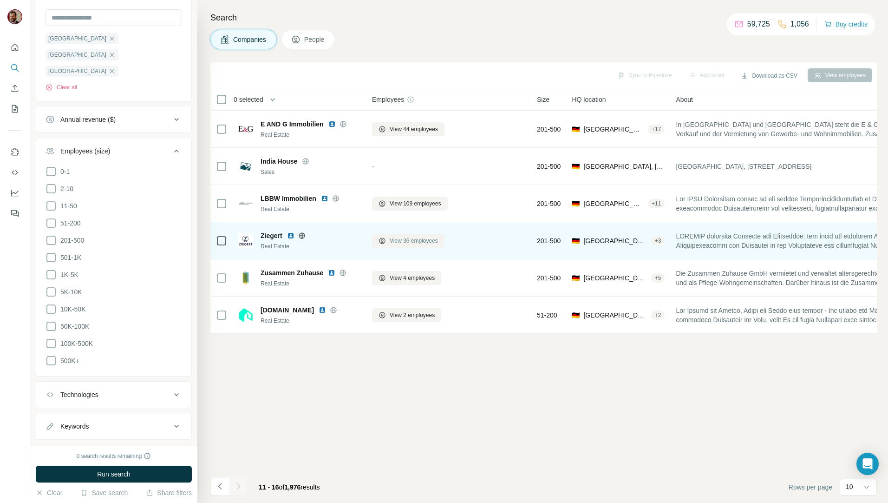
click at [427, 239] on span "View 36 employees" at bounding box center [414, 240] width 48 height 8
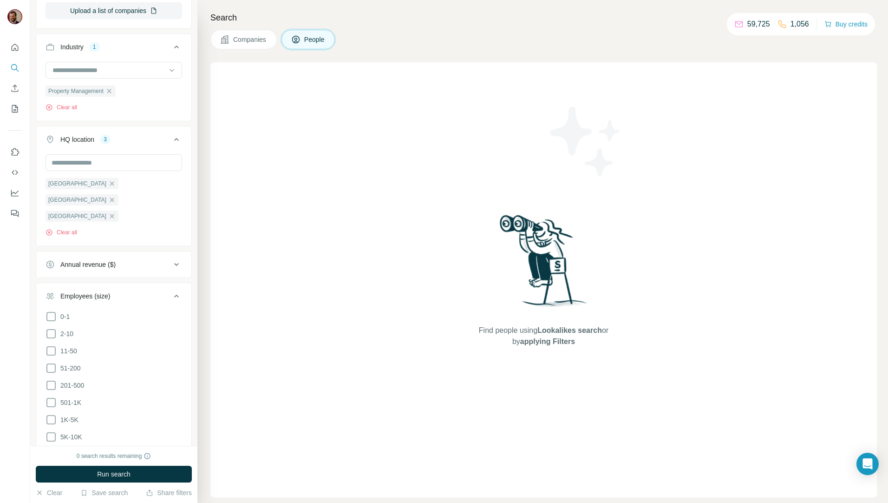
scroll to position [507, 0]
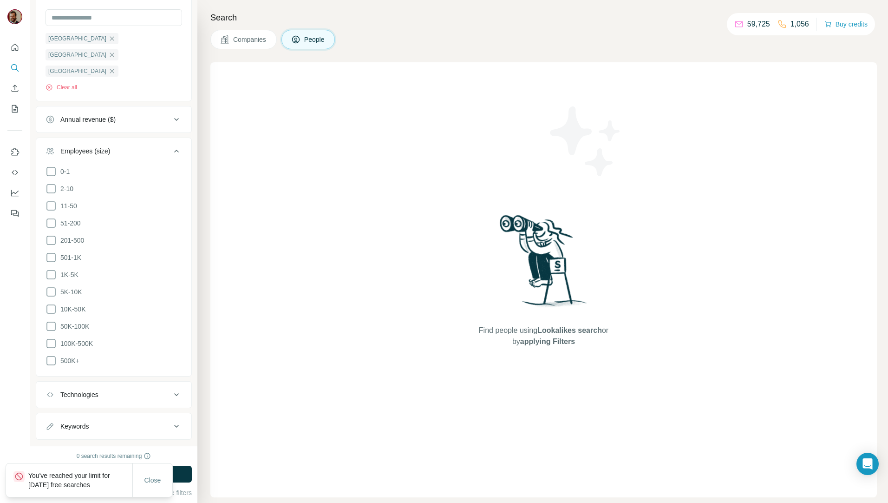
click at [234, 44] on span "Companies" at bounding box center [250, 39] width 34 height 9
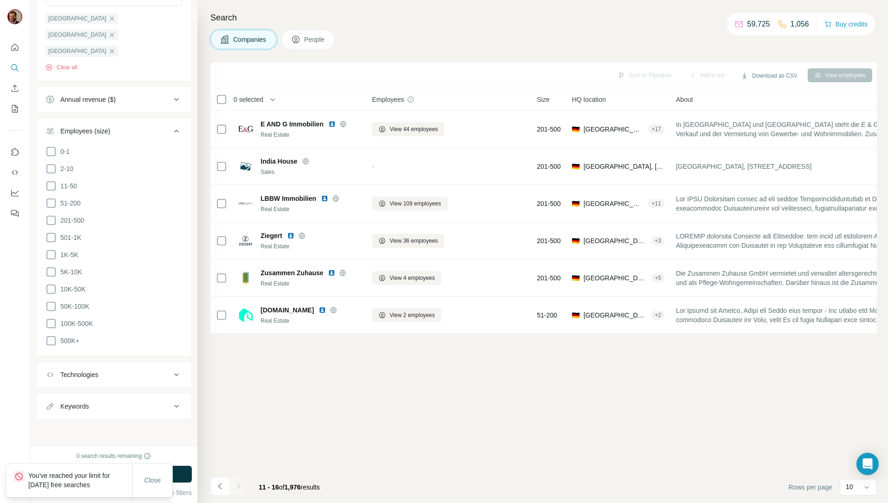
scroll to position [362, 0]
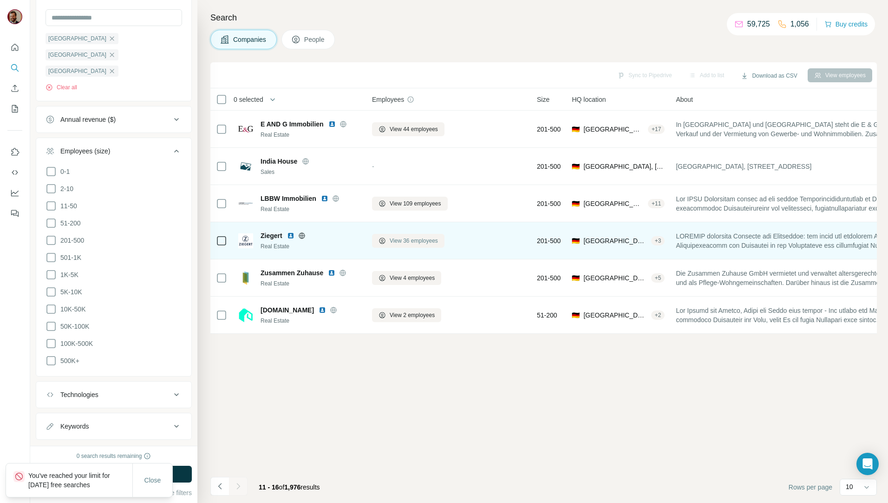
click at [396, 237] on span "View 36 employees" at bounding box center [414, 240] width 48 height 8
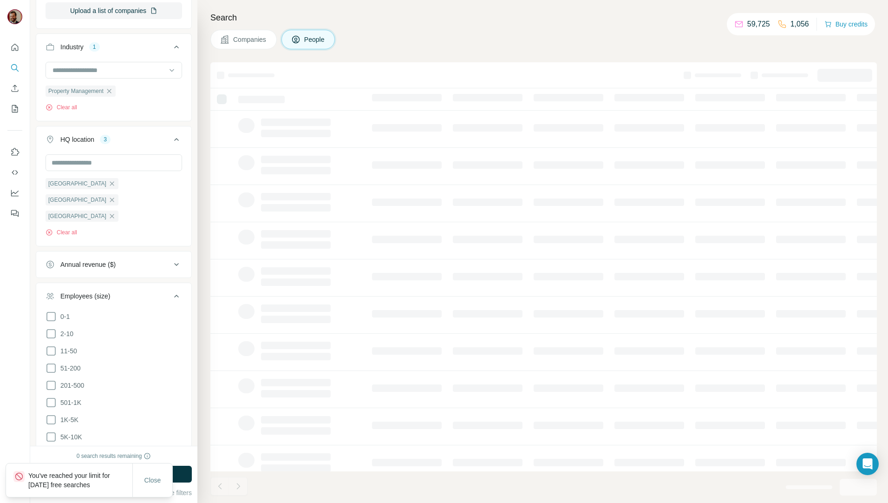
scroll to position [507, 0]
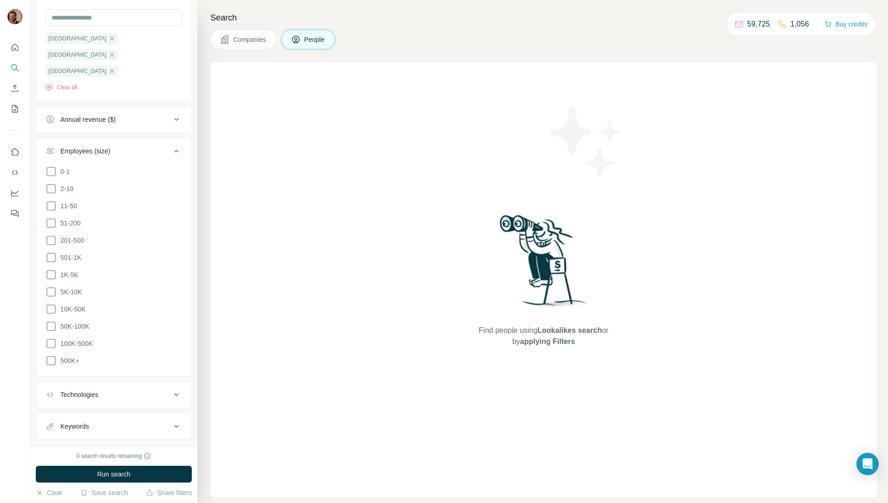
click at [269, 33] on button "Companies" at bounding box center [243, 40] width 66 height 20
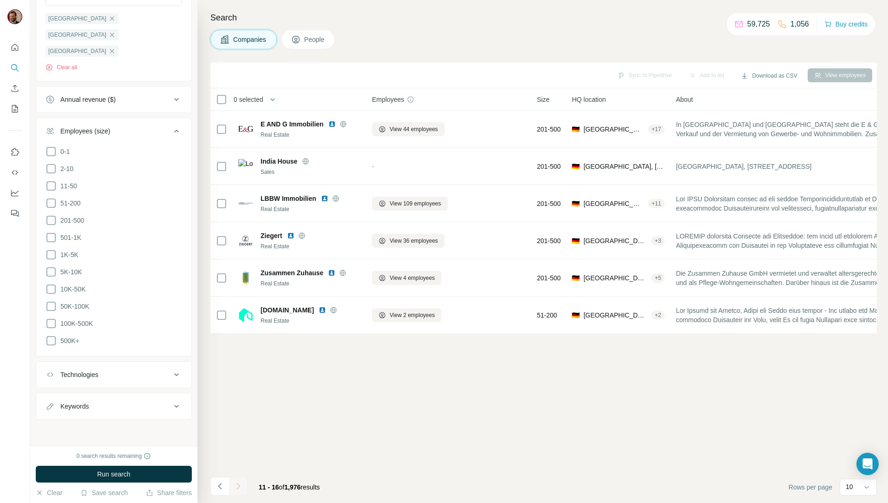
scroll to position [362, 0]
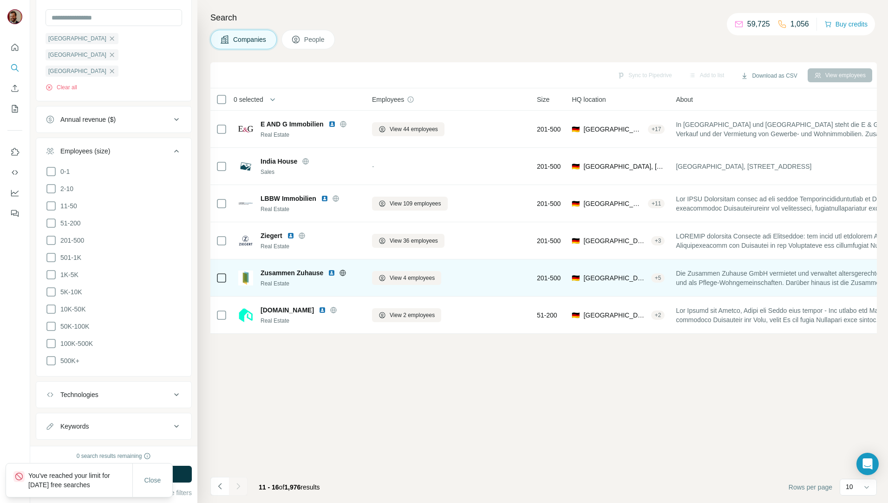
click at [285, 270] on span "Zusammen Zuhause" at bounding box center [292, 272] width 63 height 9
click at [390, 276] on span "View 4 employees" at bounding box center [412, 278] width 45 height 8
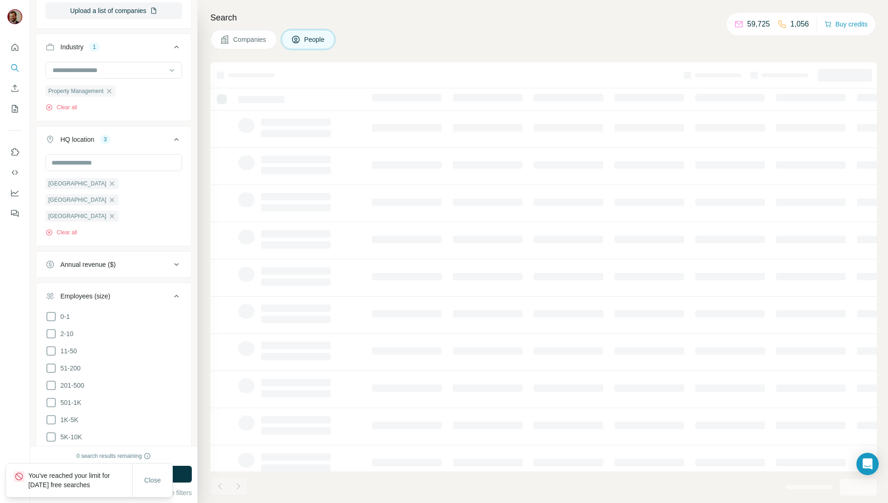
scroll to position [507, 0]
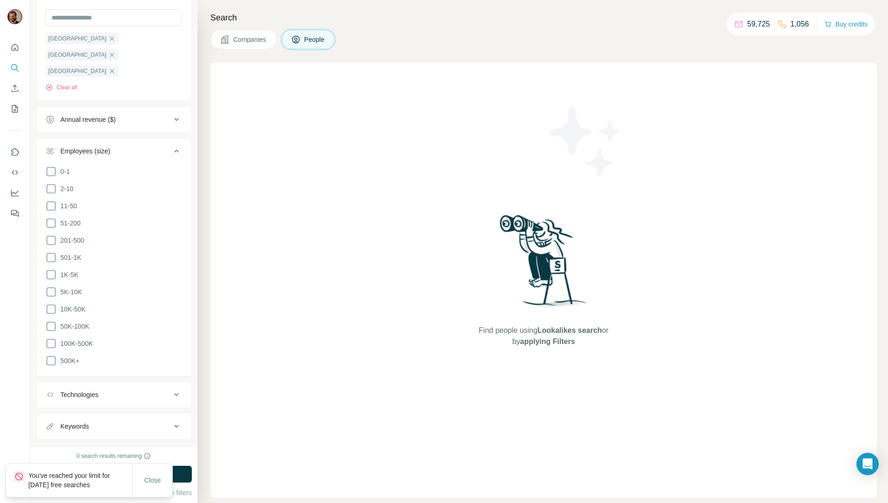
click at [247, 44] on button "Companies" at bounding box center [243, 40] width 66 height 20
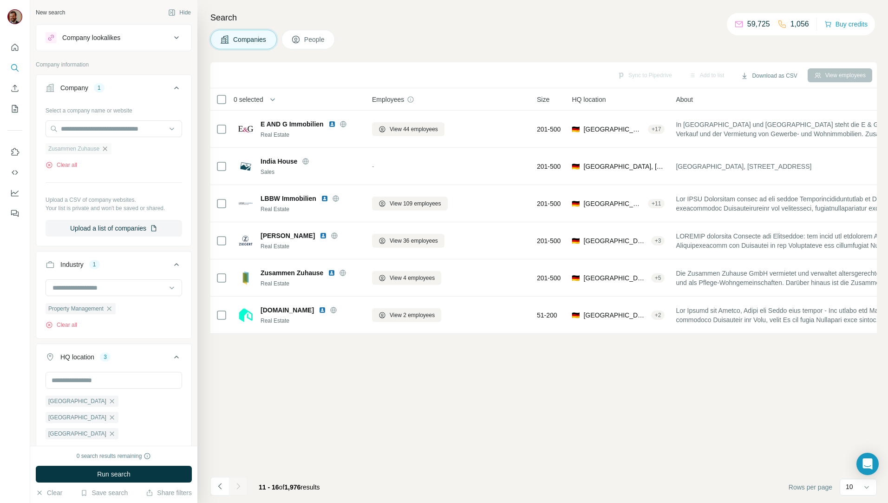
click at [105, 150] on icon "button" at bounding box center [104, 148] width 7 height 7
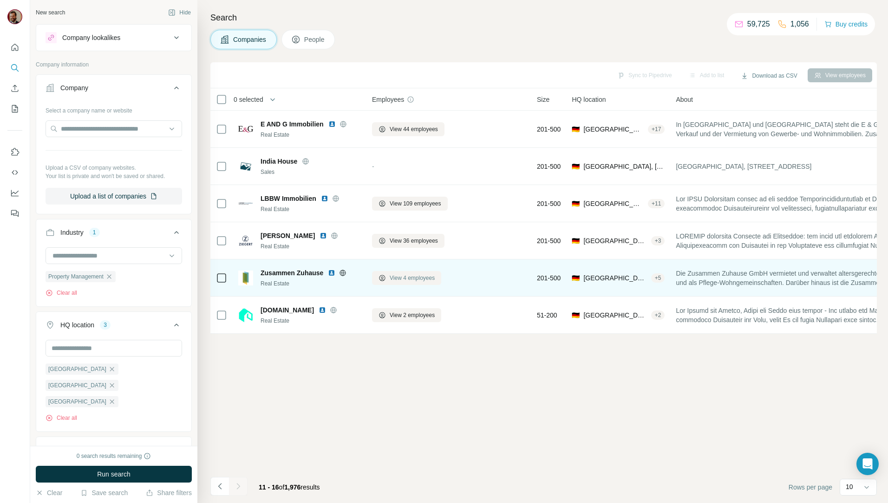
click at [415, 282] on button "View 4 employees" at bounding box center [406, 278] width 69 height 14
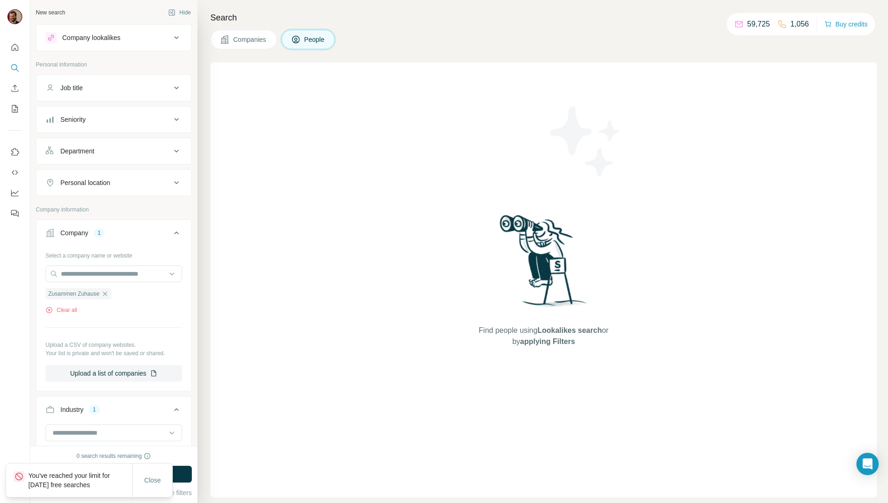
click at [245, 37] on span "Companies" at bounding box center [250, 39] width 34 height 9
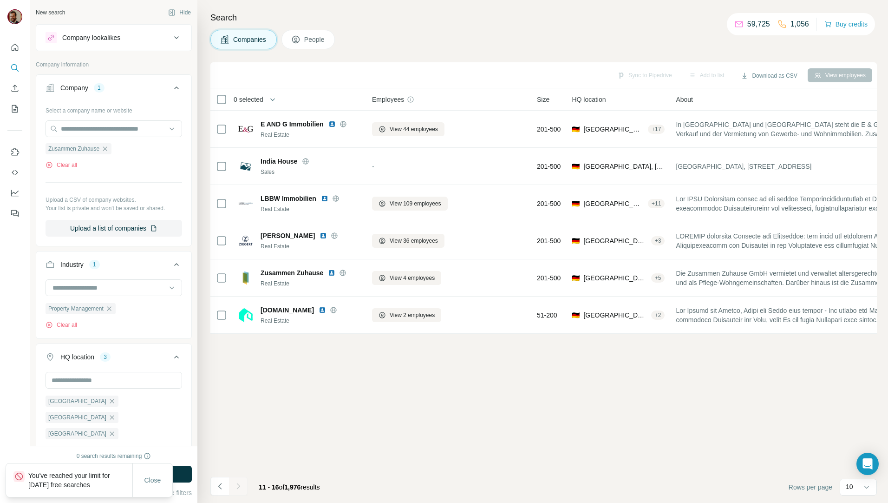
drag, startPoint x: 107, startPoint y: 147, endPoint x: 106, endPoint y: 155, distance: 7.9
click at [107, 147] on icon "button" at bounding box center [104, 148] width 7 height 7
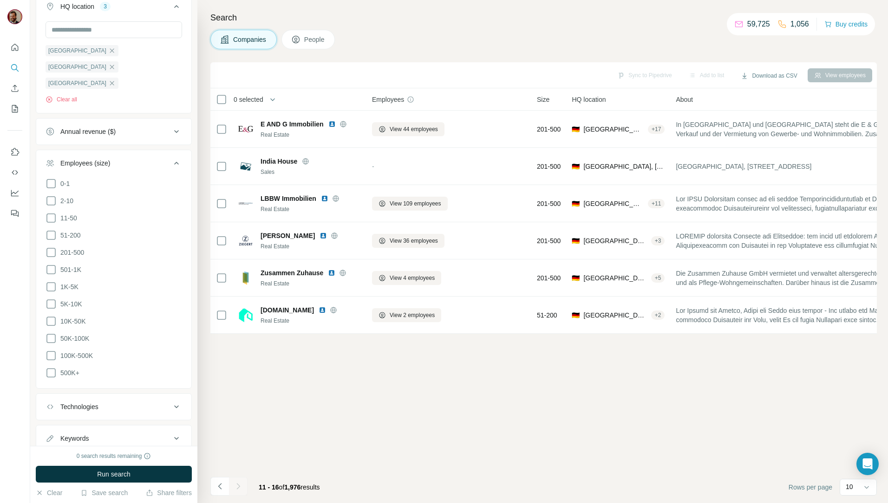
scroll to position [325, 0]
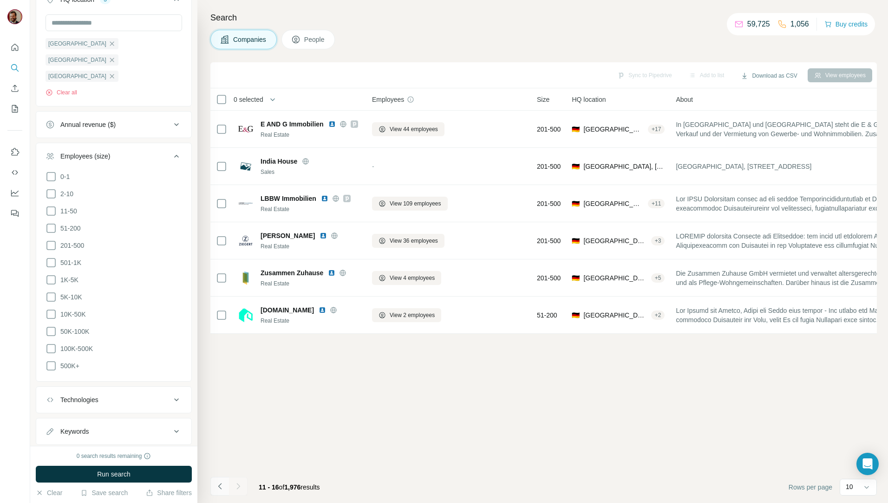
click at [217, 486] on icon "Navigate to previous page" at bounding box center [220, 485] width 9 height 9
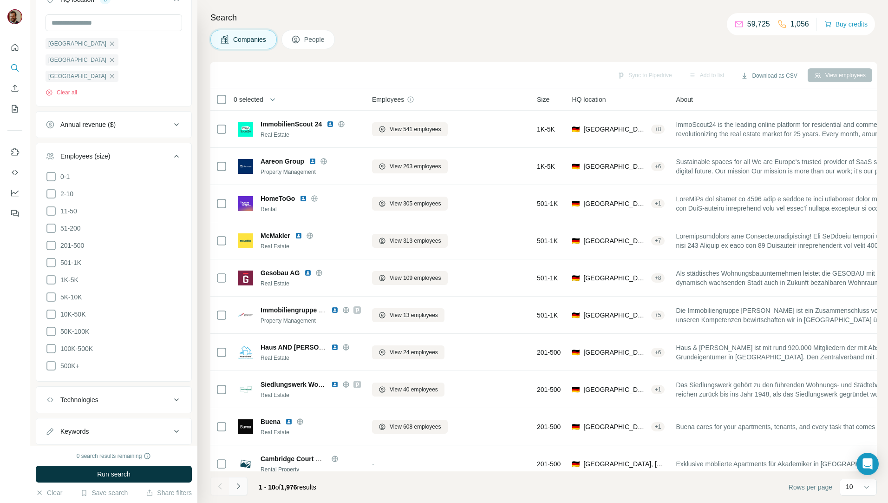
click at [237, 490] on icon "Navigate to next page" at bounding box center [238, 485] width 9 height 9
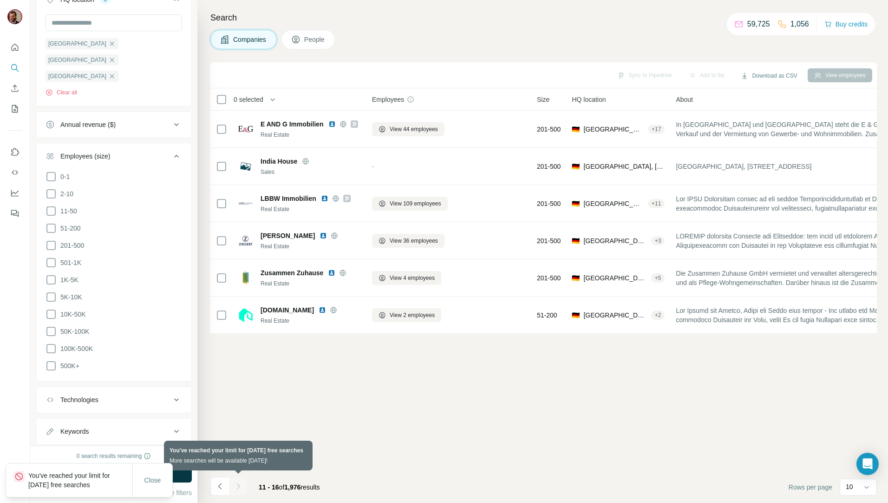
click at [240, 486] on div at bounding box center [238, 486] width 19 height 19
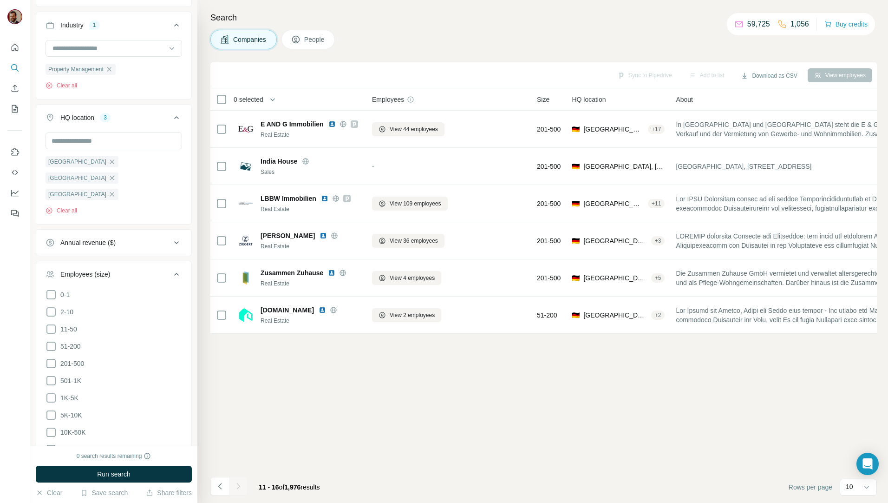
scroll to position [330, 0]
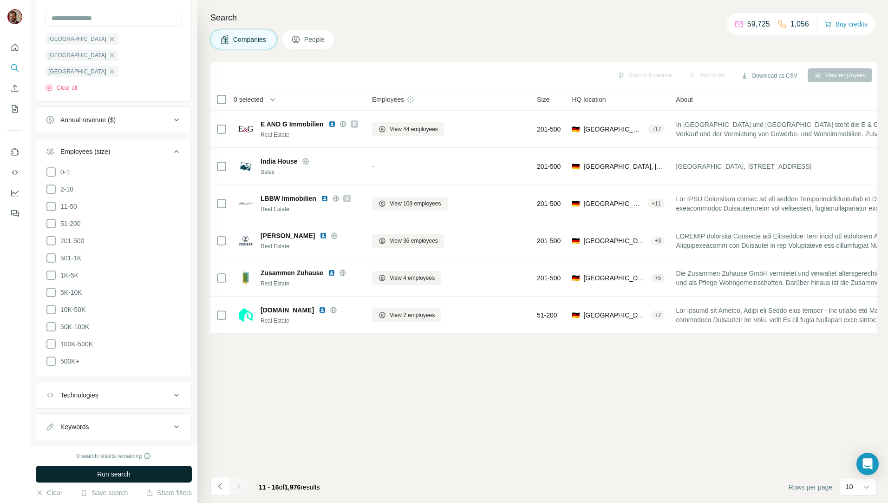
click at [111, 472] on span "Run search" at bounding box center [113, 473] width 33 height 9
click at [213, 485] on button "Navigate to previous page" at bounding box center [219, 486] width 19 height 19
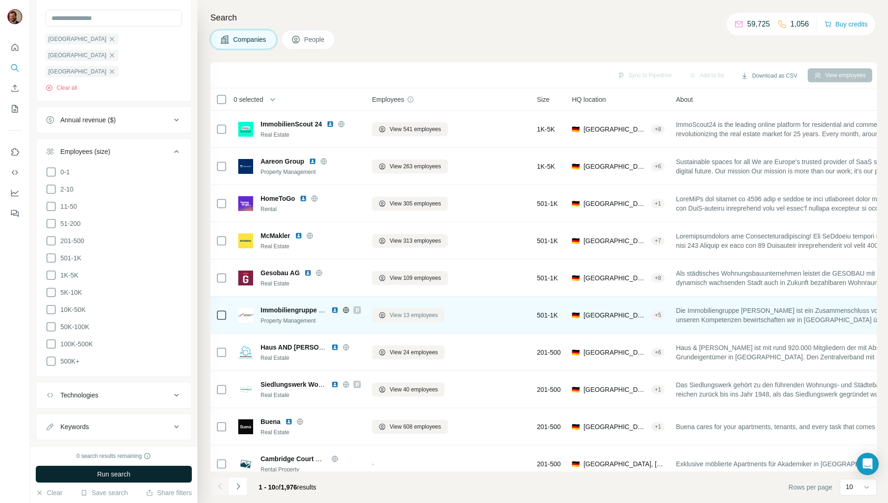
click at [392, 313] on span "View 13 employees" at bounding box center [414, 315] width 48 height 8
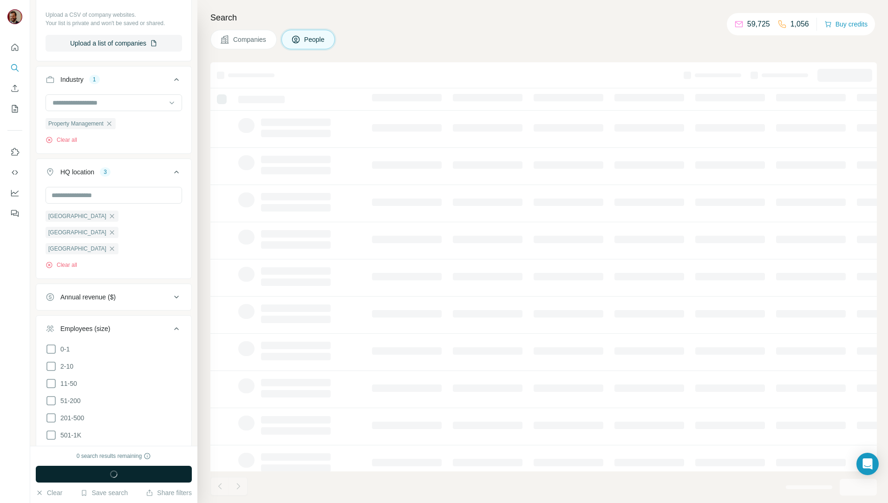
scroll to position [507, 0]
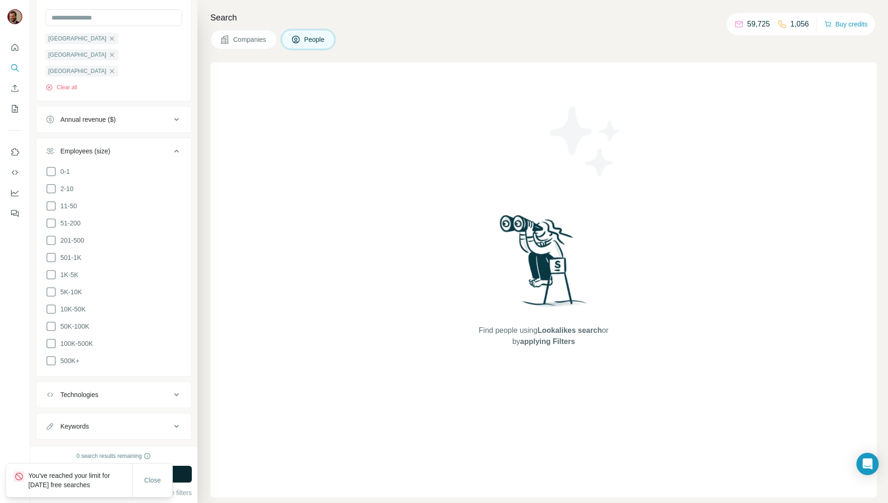
click at [249, 42] on span "Companies" at bounding box center [250, 39] width 34 height 9
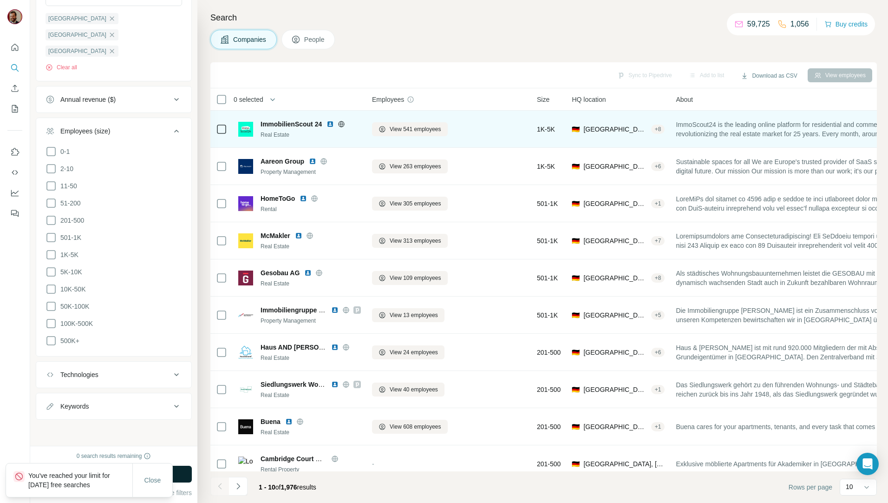
scroll to position [362, 0]
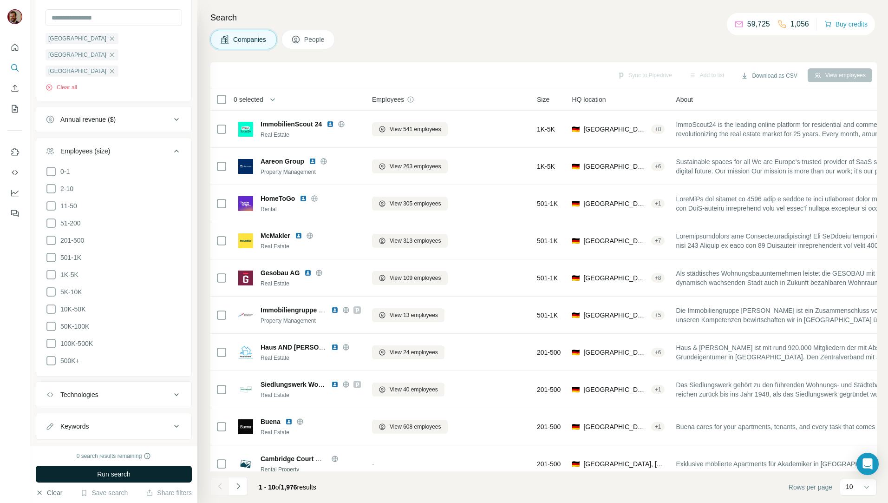
click at [40, 496] on icon "button" at bounding box center [39, 492] width 7 height 7
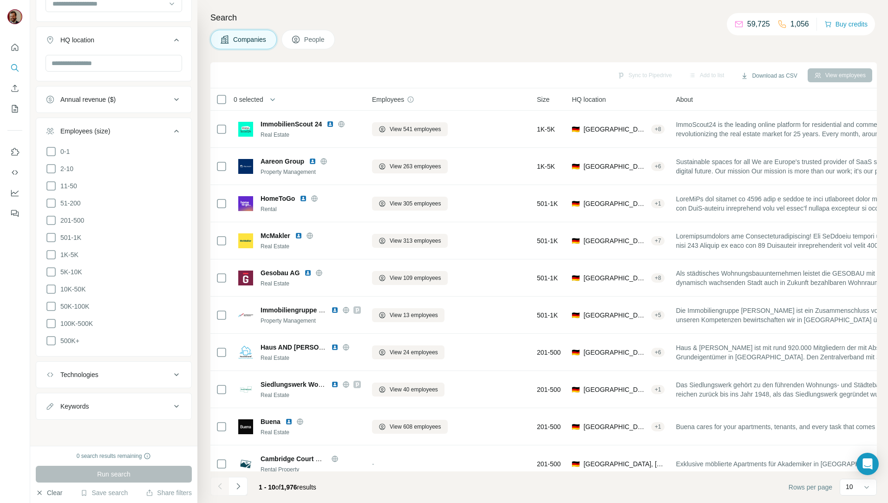
scroll to position [246, 0]
